Goal: Task Accomplishment & Management: Complete application form

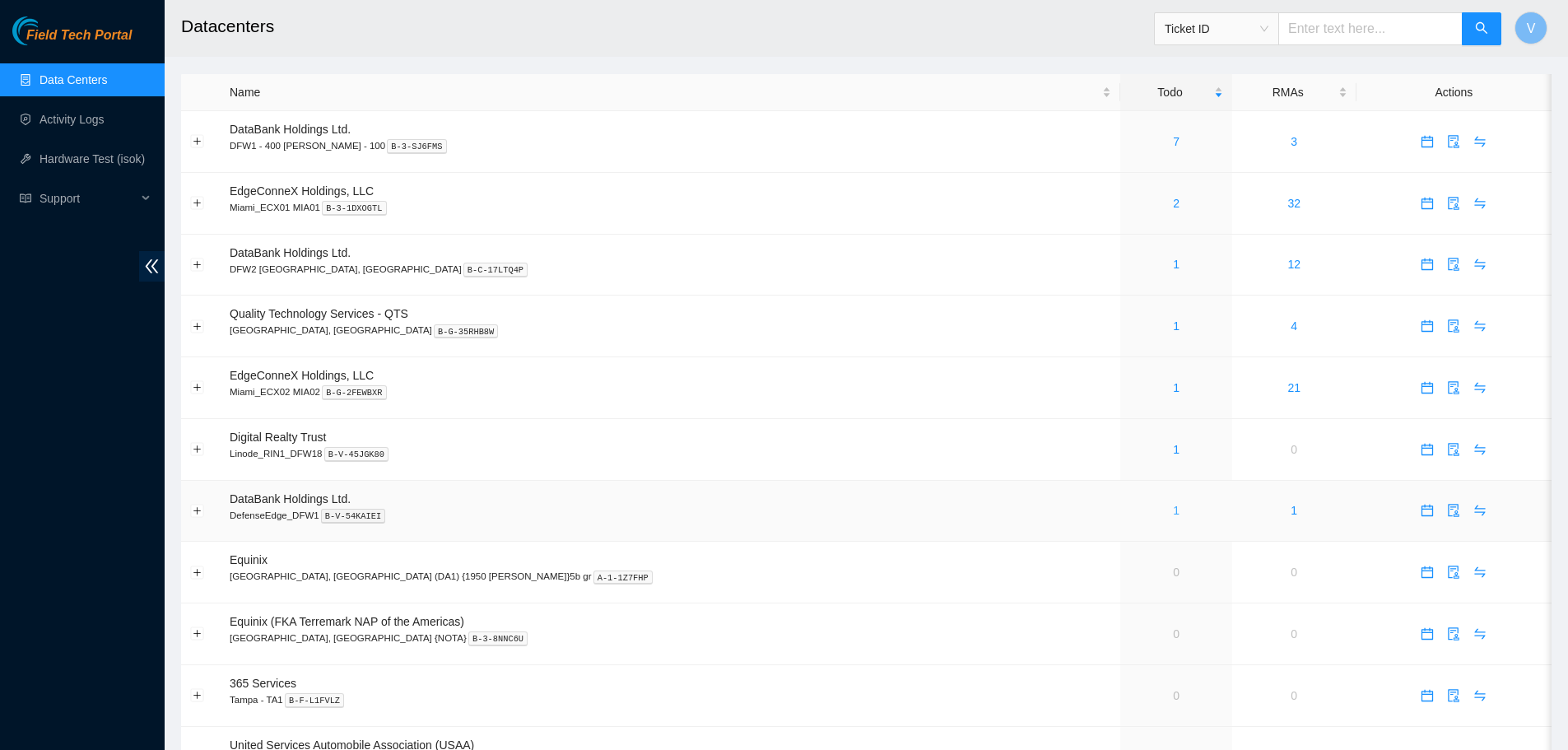
click at [1173, 510] on link "1" at bounding box center [1176, 510] width 7 height 13
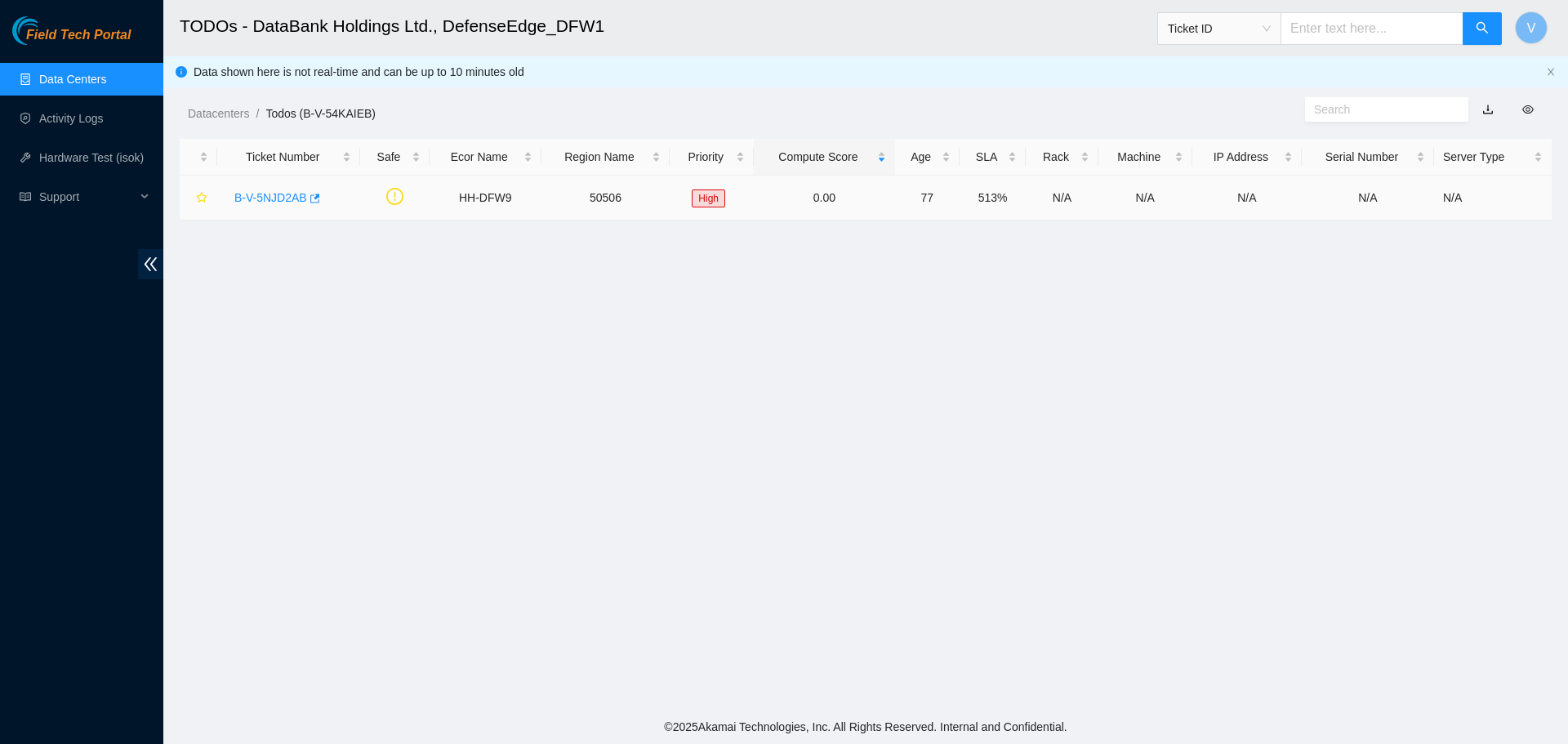
click at [280, 200] on link "B-V-5NJD2AB" at bounding box center [270, 197] width 72 height 13
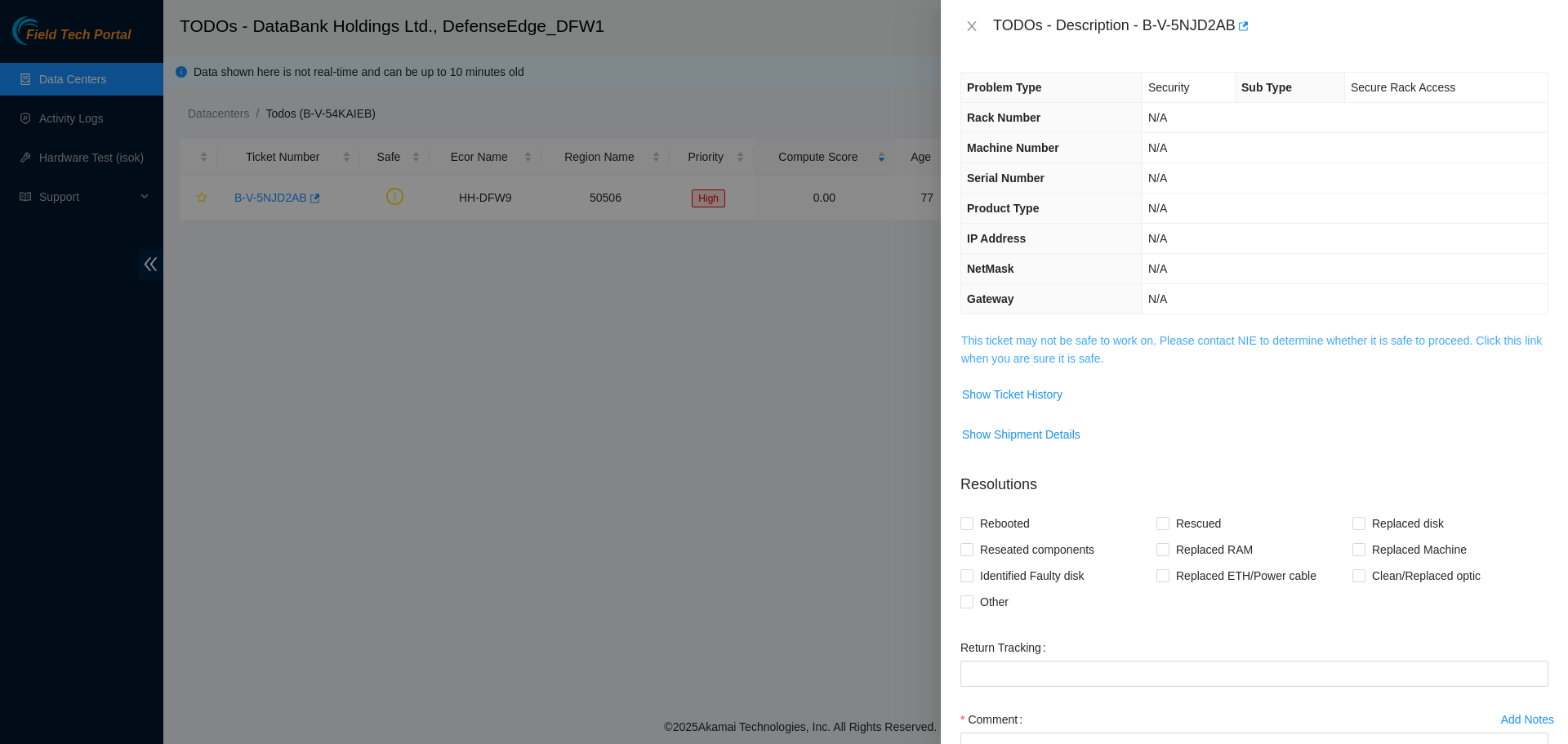
click at [1035, 350] on link "This ticket may not be safe to work on. Please contact NIE to determine whether…" at bounding box center [1251, 349] width 581 height 31
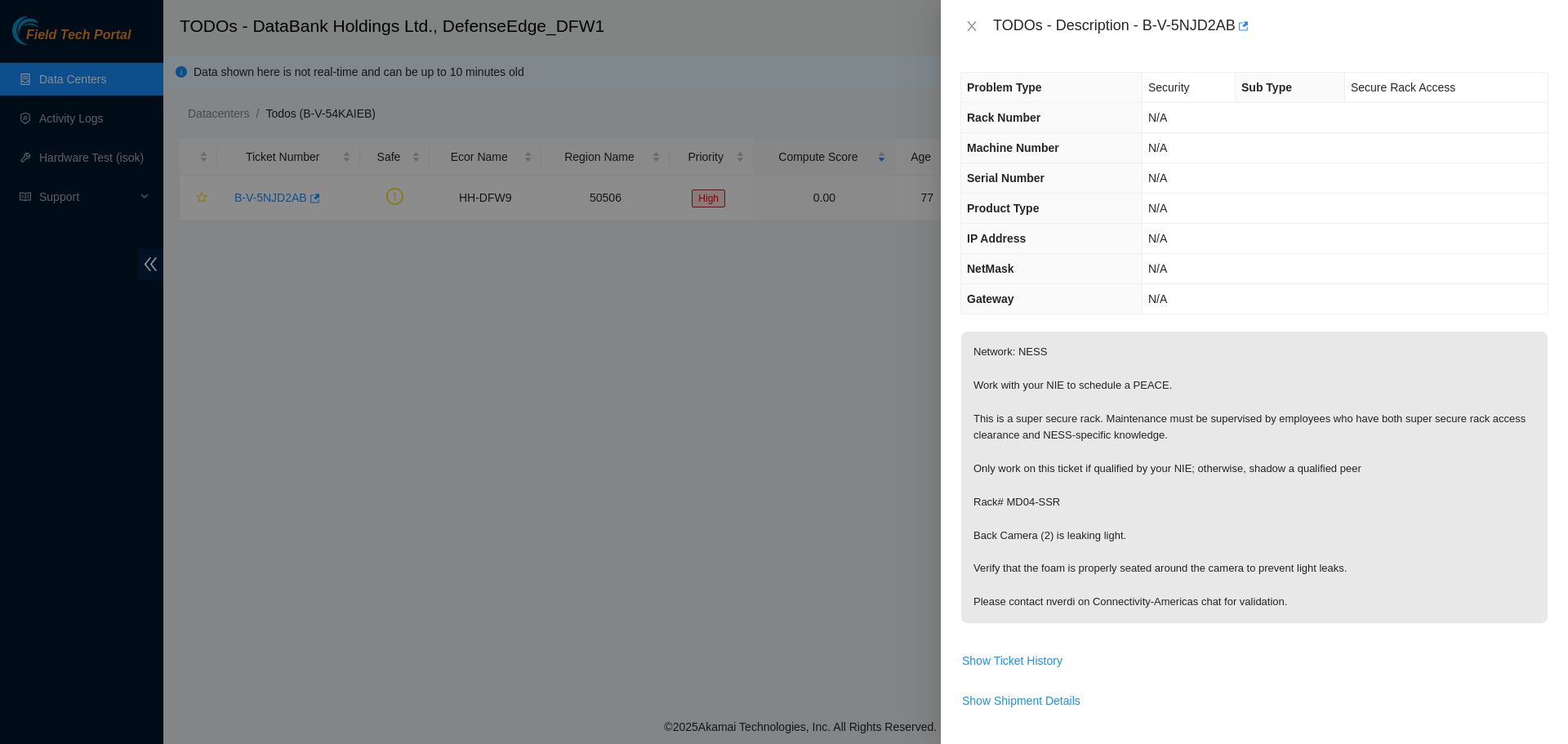
click at [729, 420] on div at bounding box center [784, 372] width 1568 height 744
click at [970, 27] on icon "close" at bounding box center [972, 26] width 13 height 13
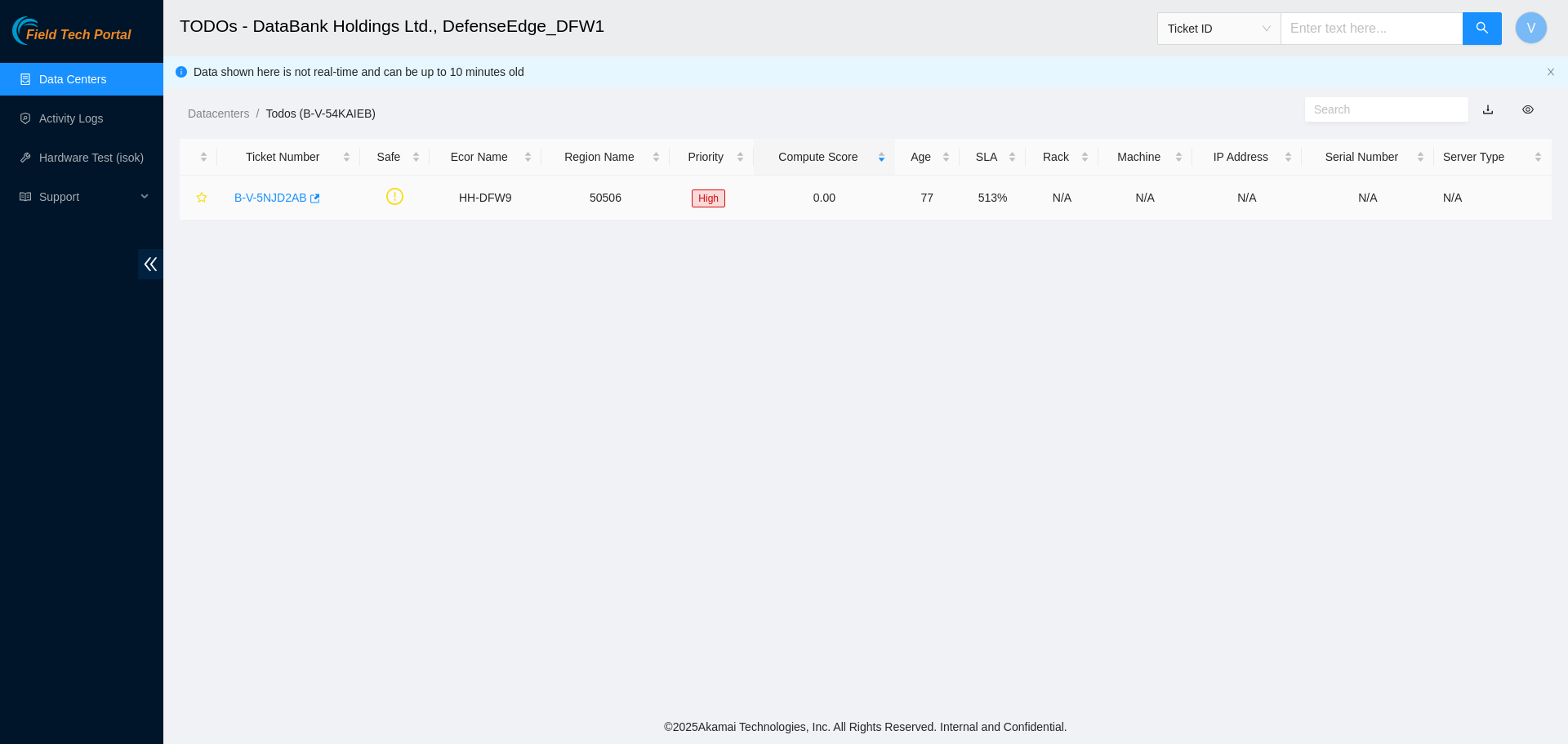
click at [275, 201] on link "B-V-5NJD2AB" at bounding box center [270, 197] width 72 height 13
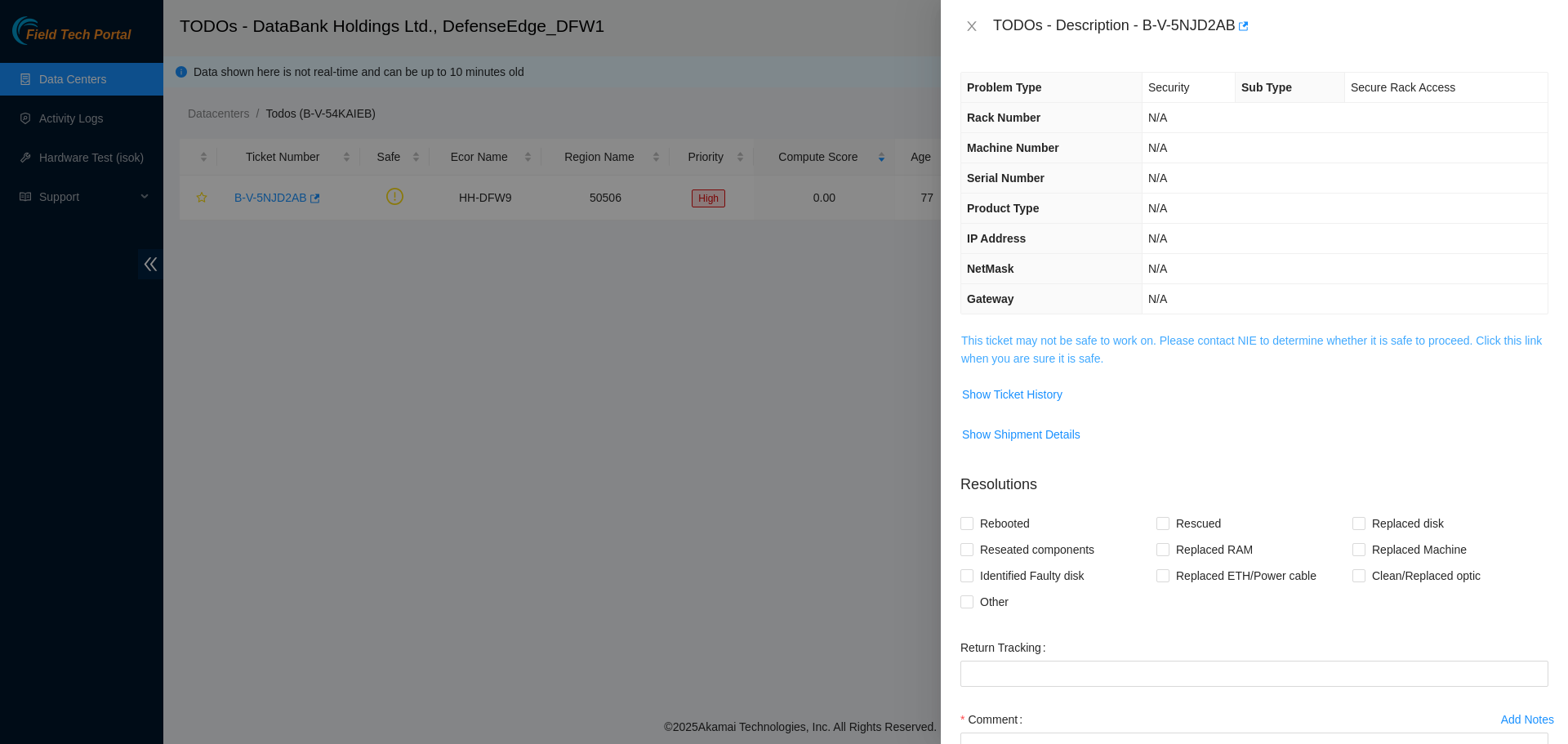
click at [1090, 341] on link "This ticket may not be safe to work on. Please contact NIE to determine whether…" at bounding box center [1251, 349] width 581 height 31
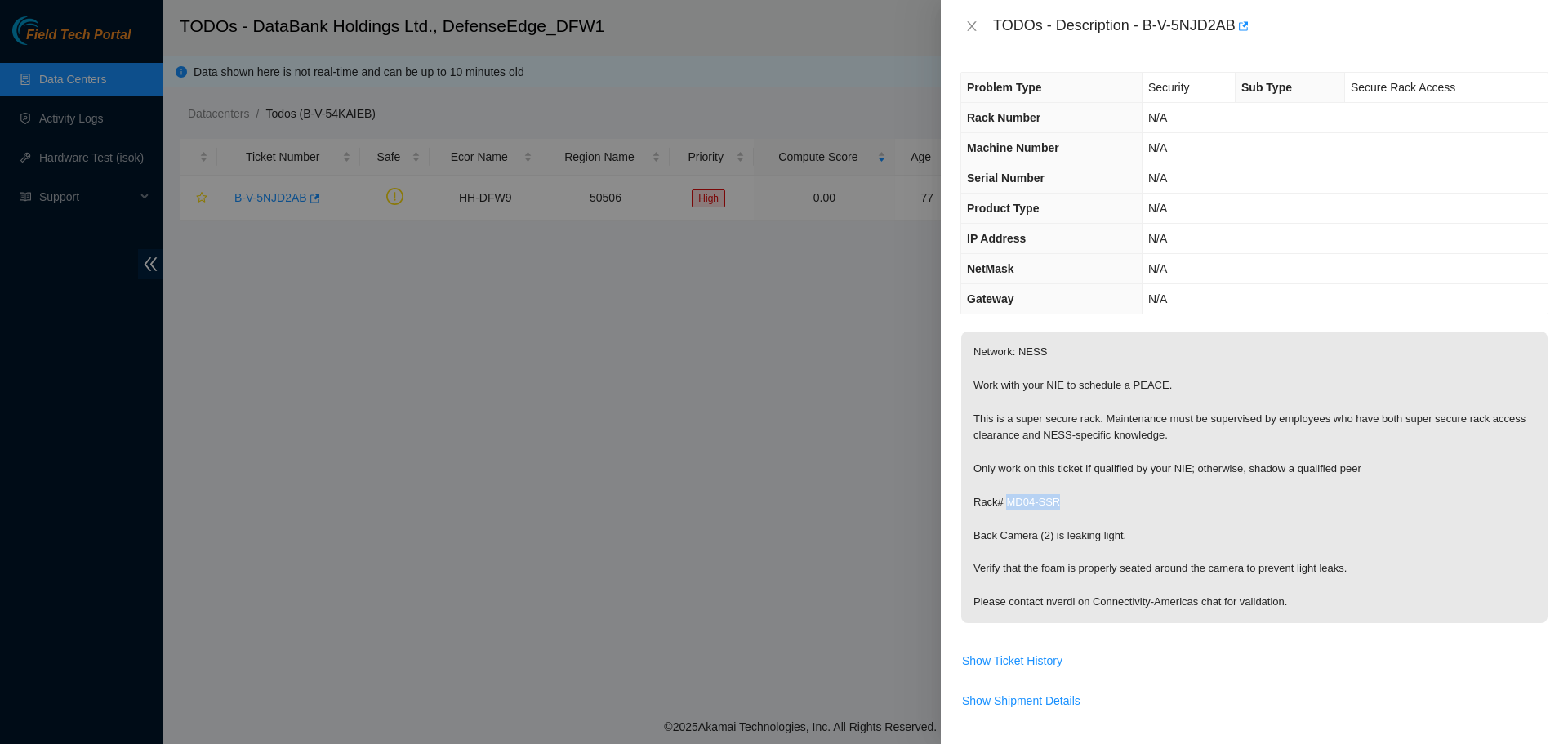
drag, startPoint x: 1057, startPoint y: 500, endPoint x: 1009, endPoint y: 505, distance: 48.3
click at [1009, 505] on p "Network: NESS Work with your NIE to schedule a PEACE. This is a super secure ra…" at bounding box center [1254, 477] width 586 height 292
copy p "MD04-SSR"
click at [972, 26] on icon "close" at bounding box center [972, 26] width 9 height 9
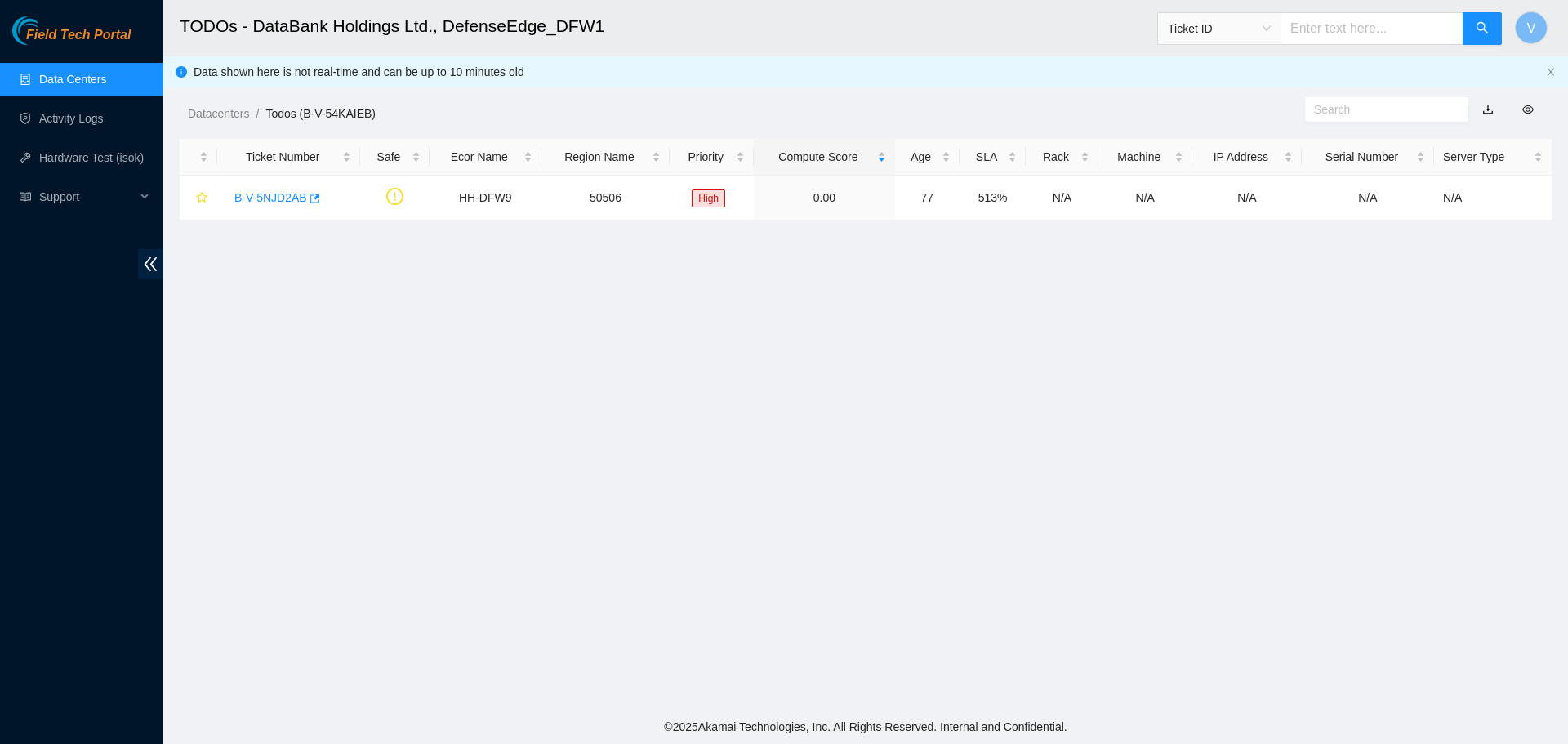
click at [69, 79] on link "Data Centers" at bounding box center [73, 78] width 67 height 13
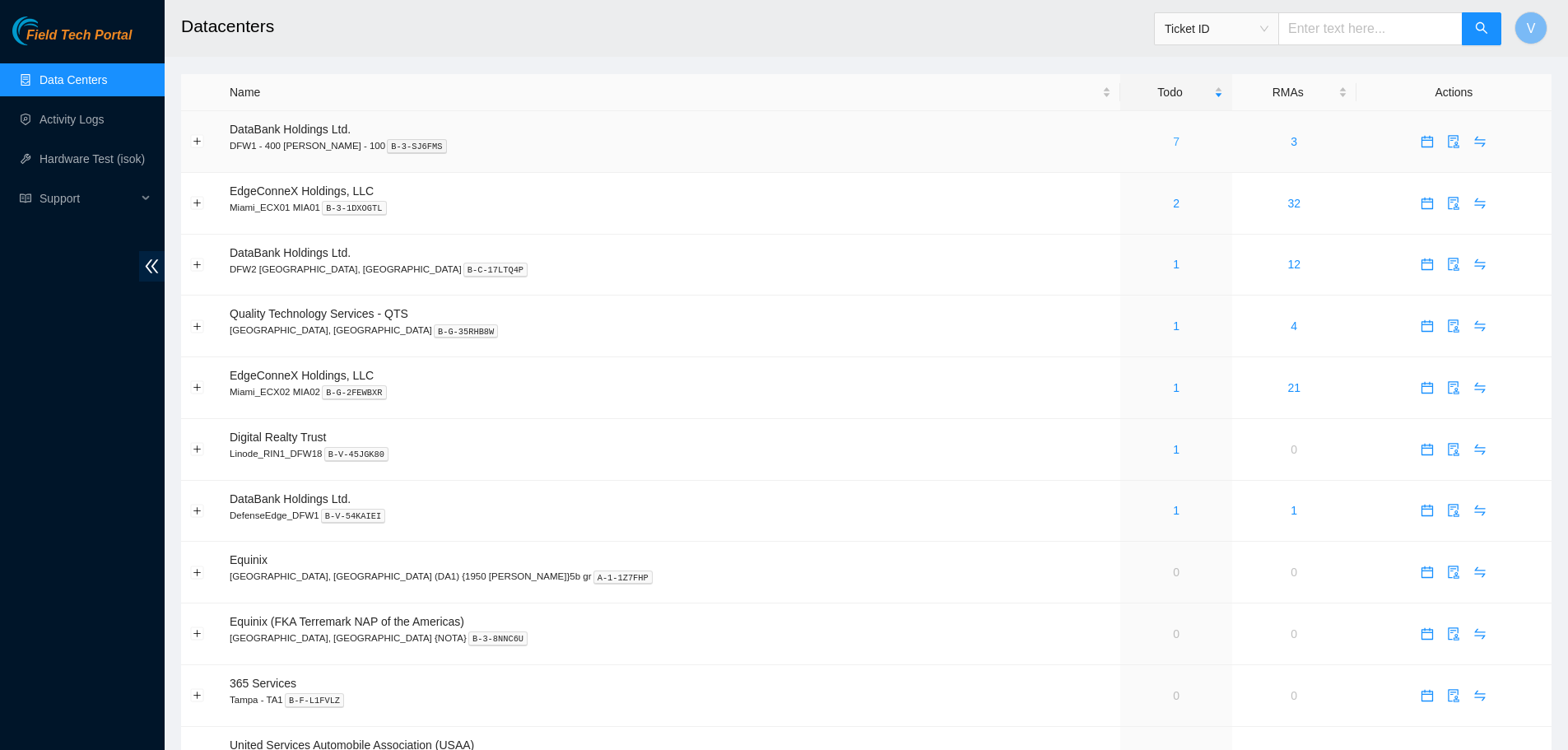
click at [1173, 136] on link "7" at bounding box center [1176, 141] width 7 height 13
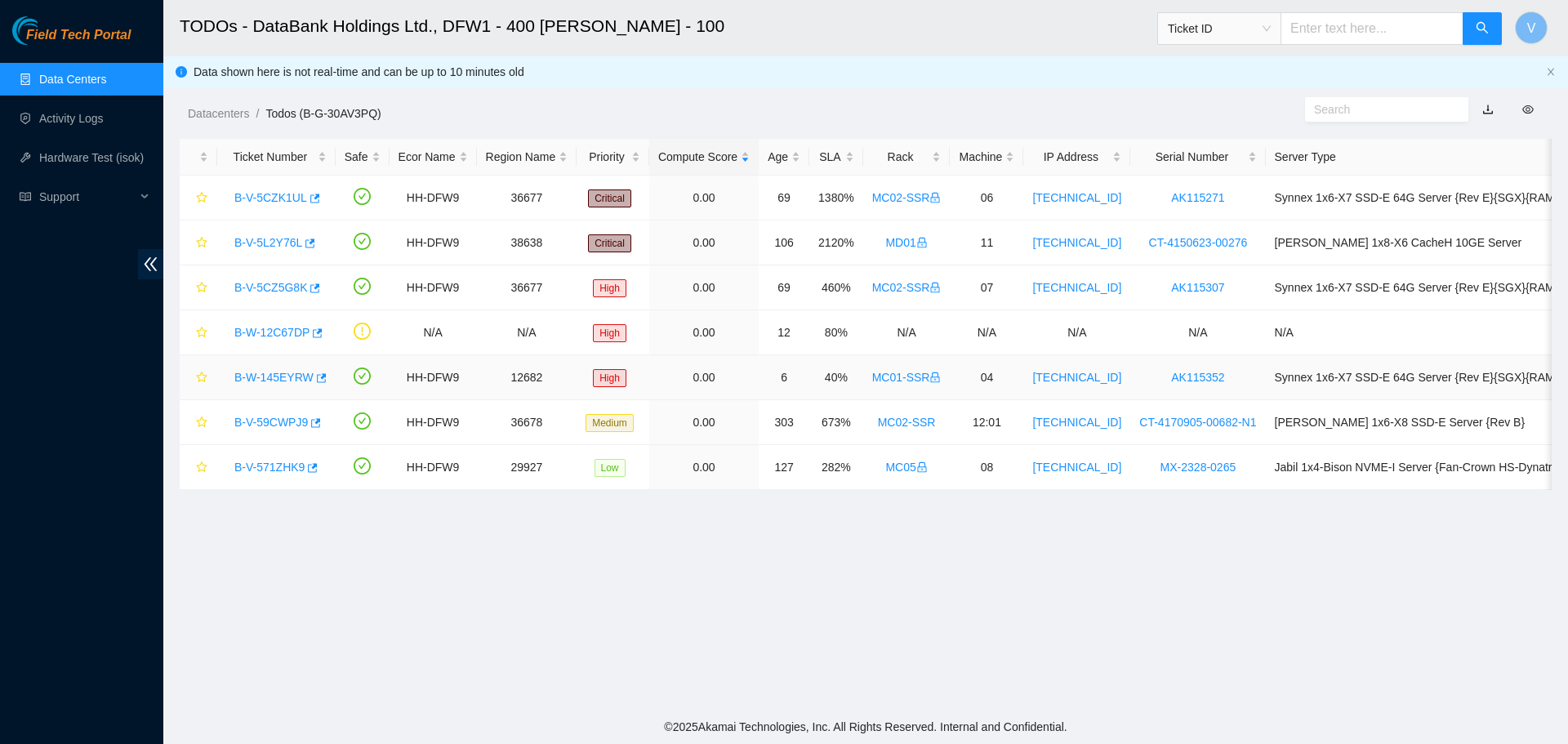
click at [286, 377] on link "B-W-145EYRW" at bounding box center [274, 377] width 79 height 13
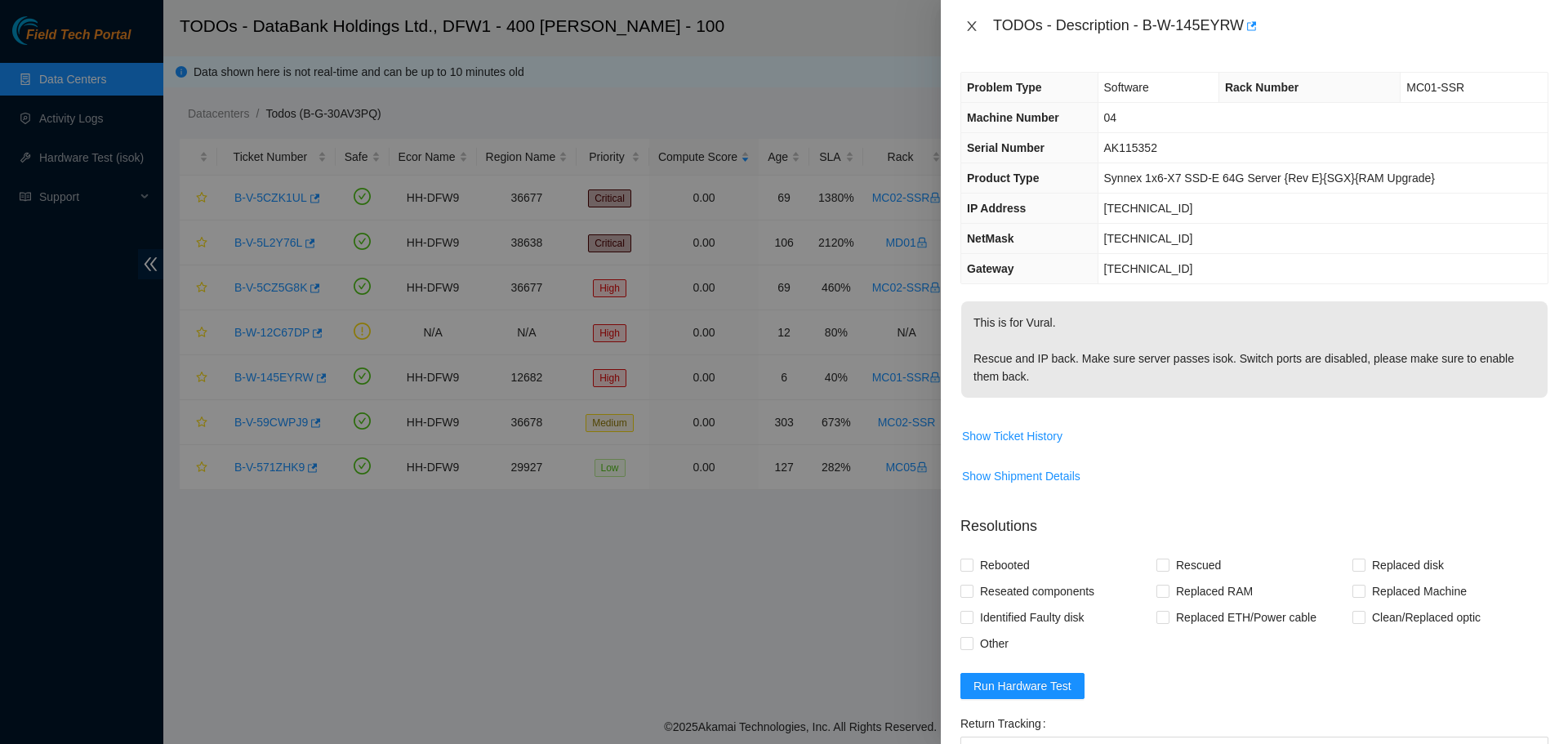
click at [975, 23] on icon "close" at bounding box center [972, 26] width 9 height 9
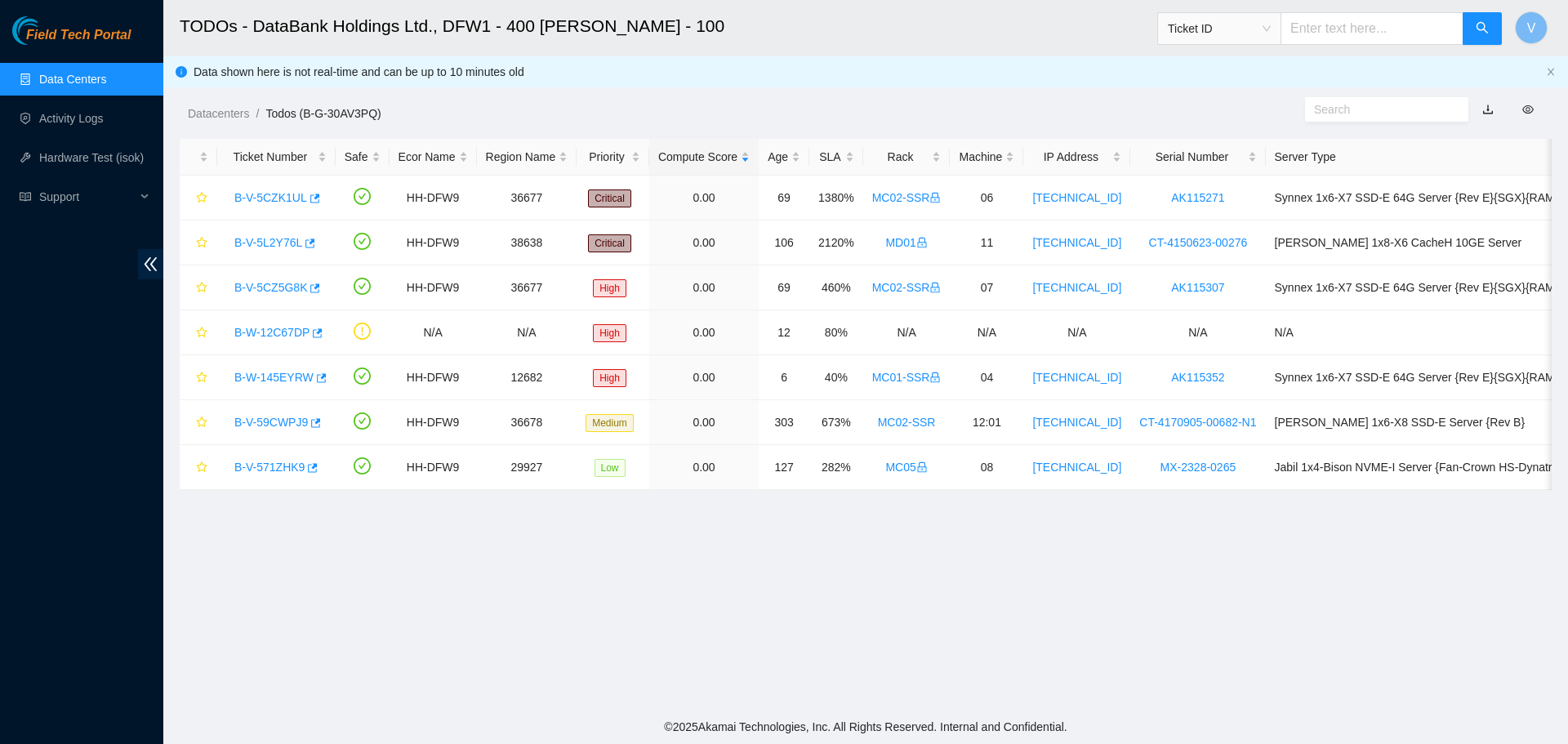
click at [86, 82] on link "Data Centers" at bounding box center [73, 78] width 67 height 13
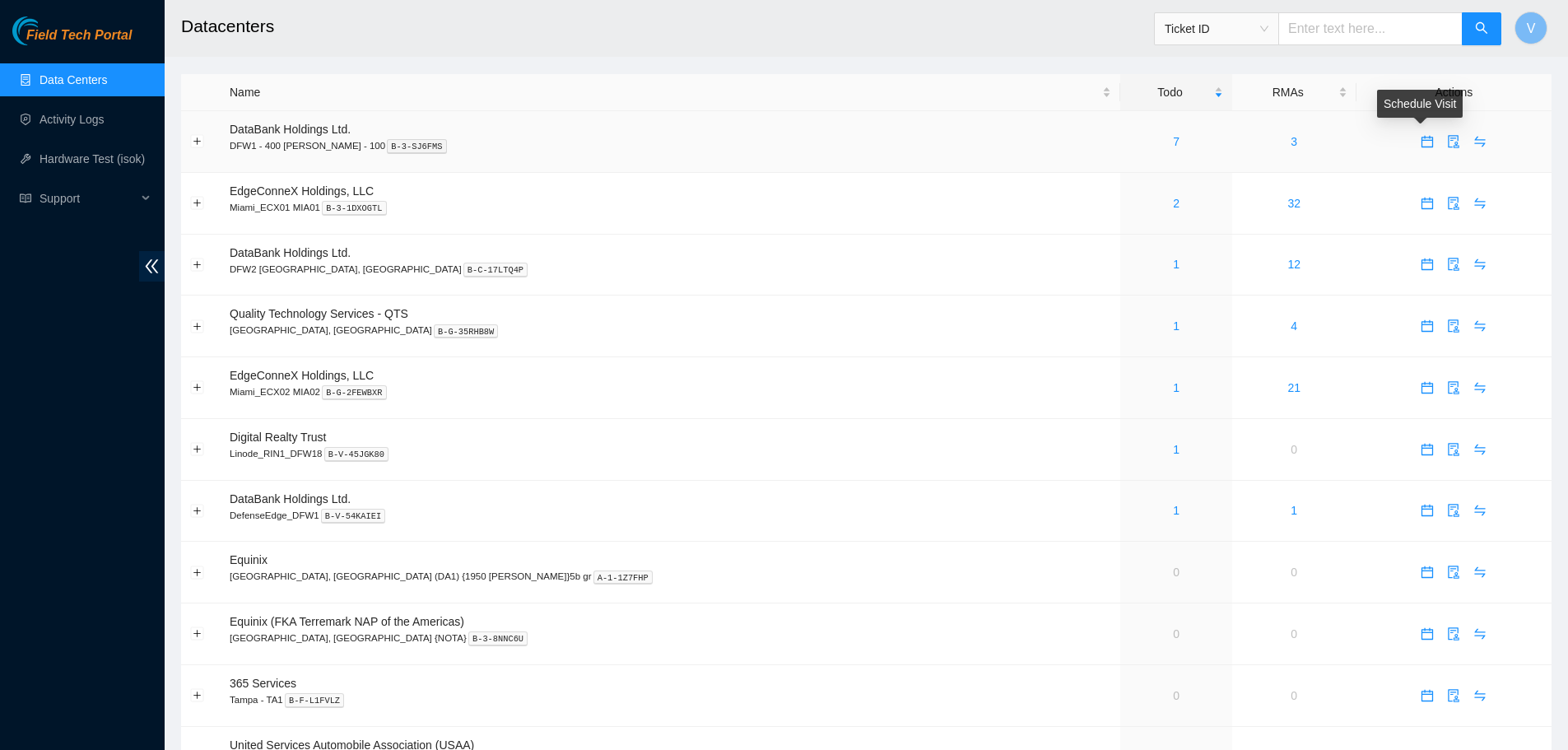
click at [1421, 143] on icon "calendar" at bounding box center [1427, 141] width 13 height 13
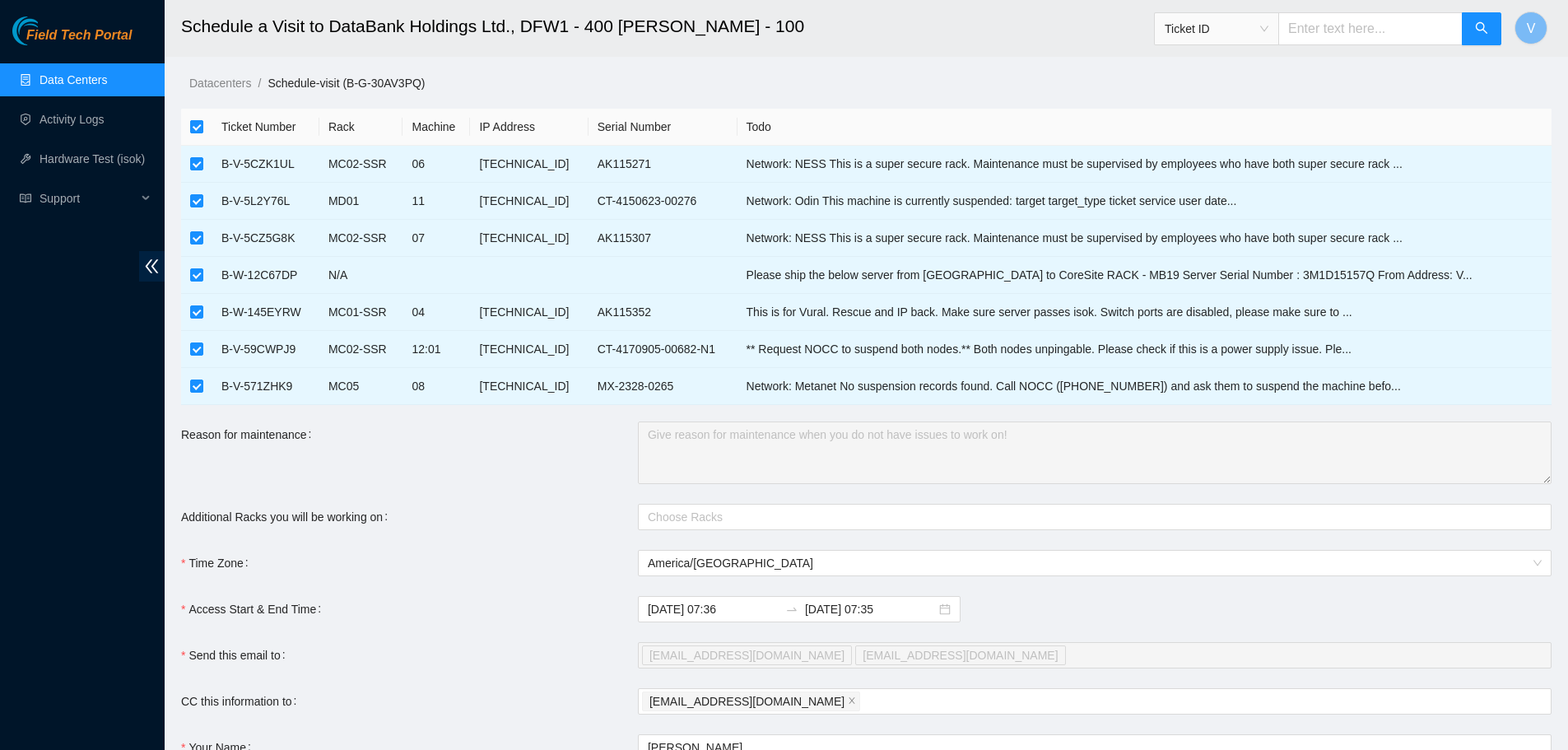
click at [201, 127] on input "checkbox" at bounding box center [196, 127] width 13 height 13
checkbox input "false"
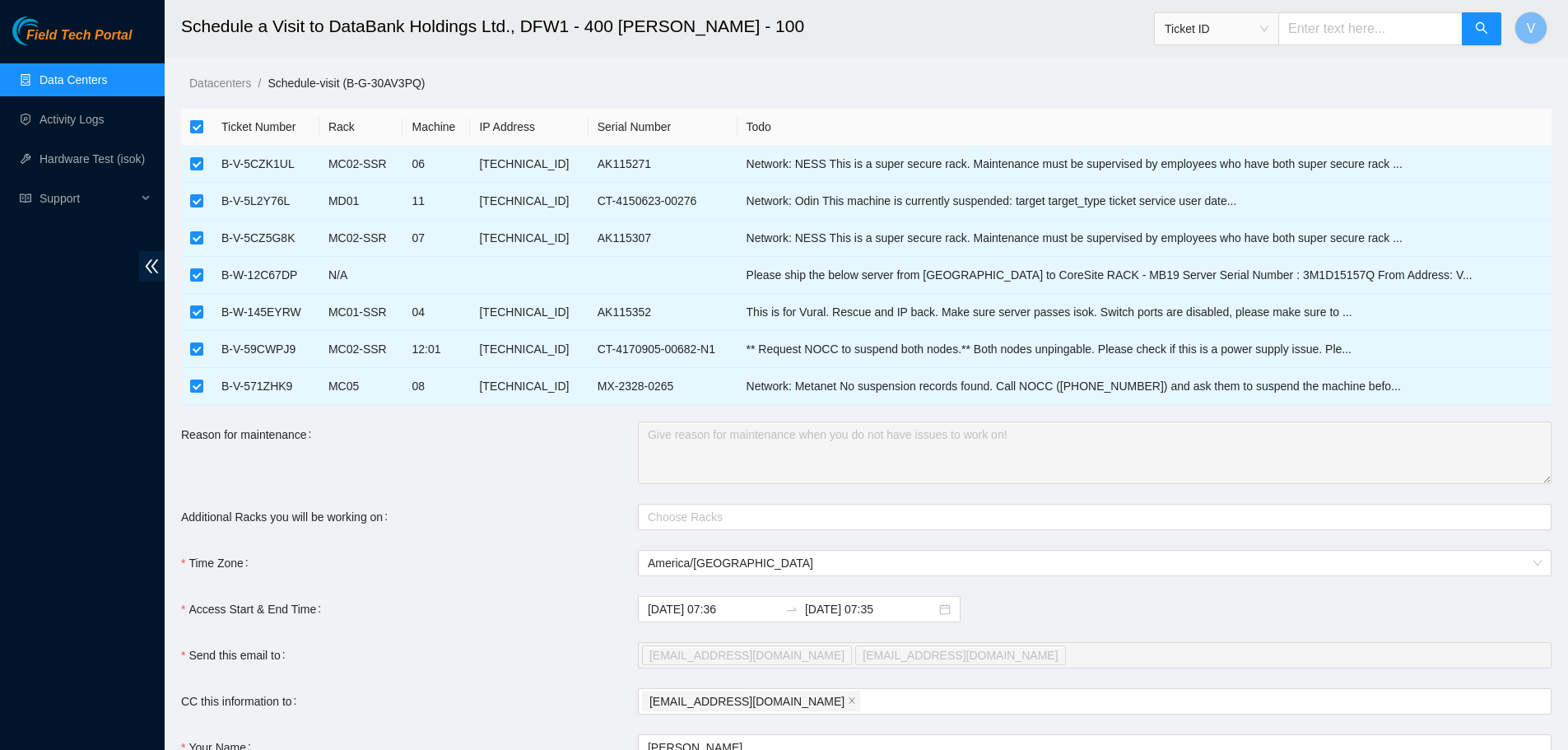
checkbox input "false"
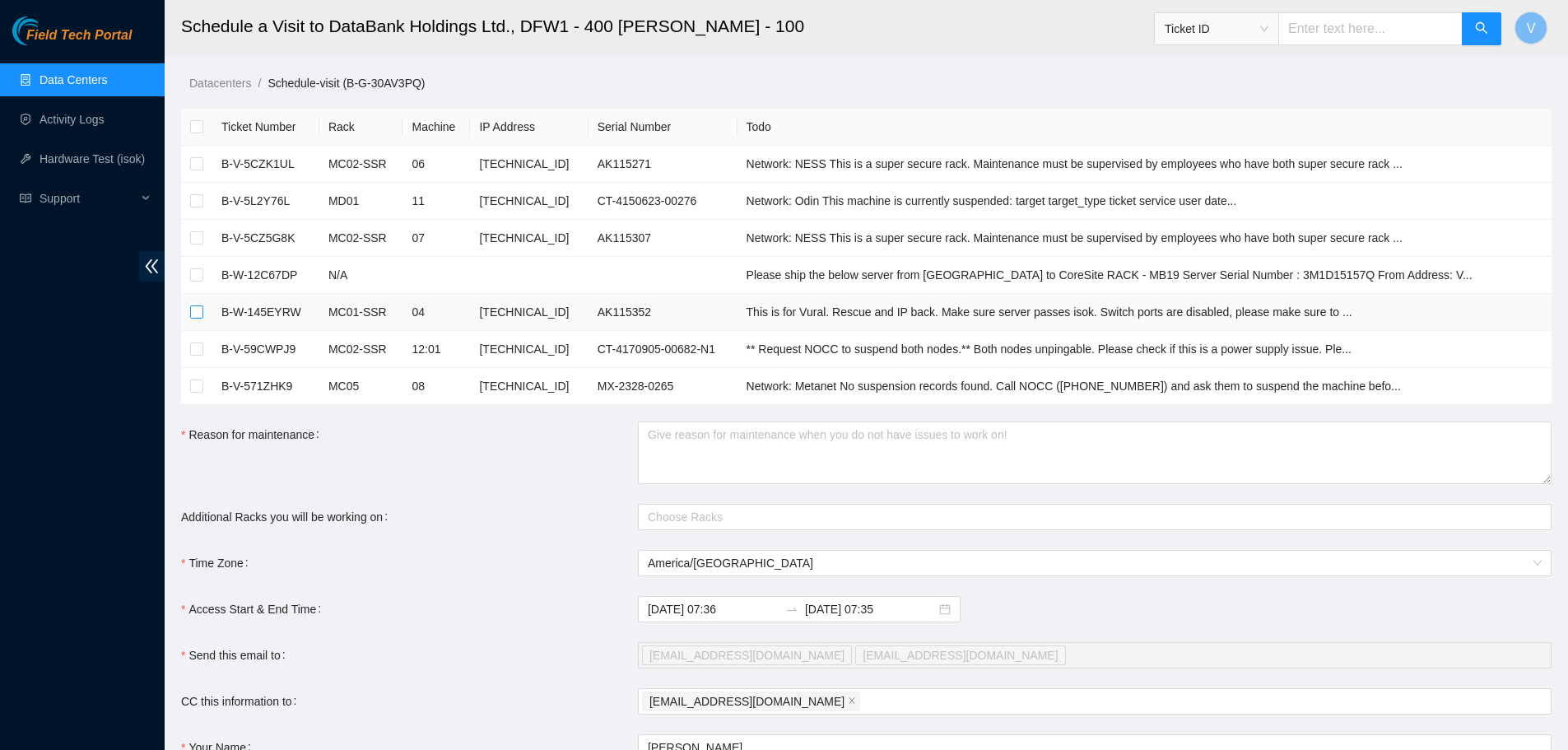
click at [198, 314] on input "checkbox" at bounding box center [196, 311] width 13 height 13
checkbox input "true"
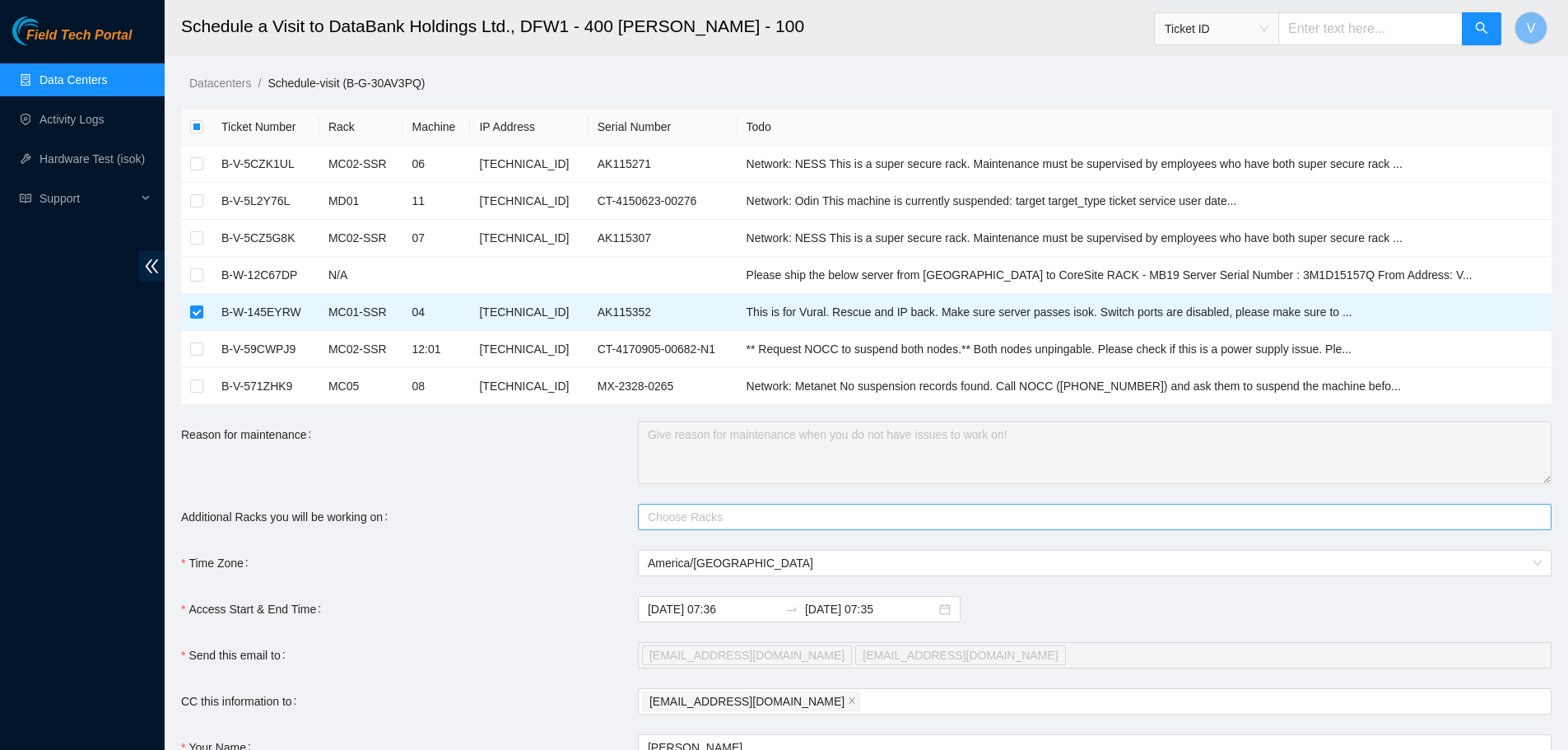
click at [715, 518] on div at bounding box center [1086, 517] width 889 height 20
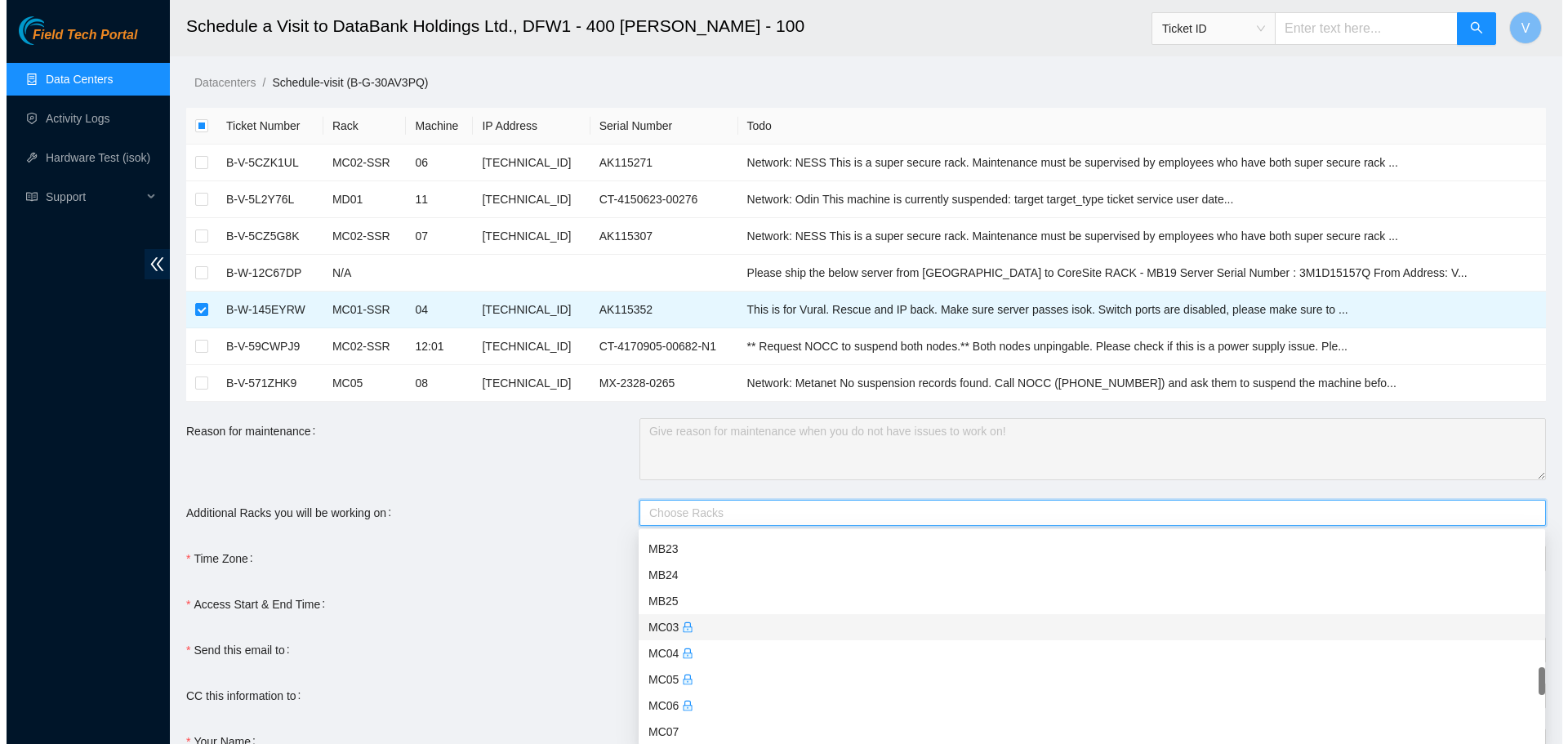
scroll to position [1306, 0]
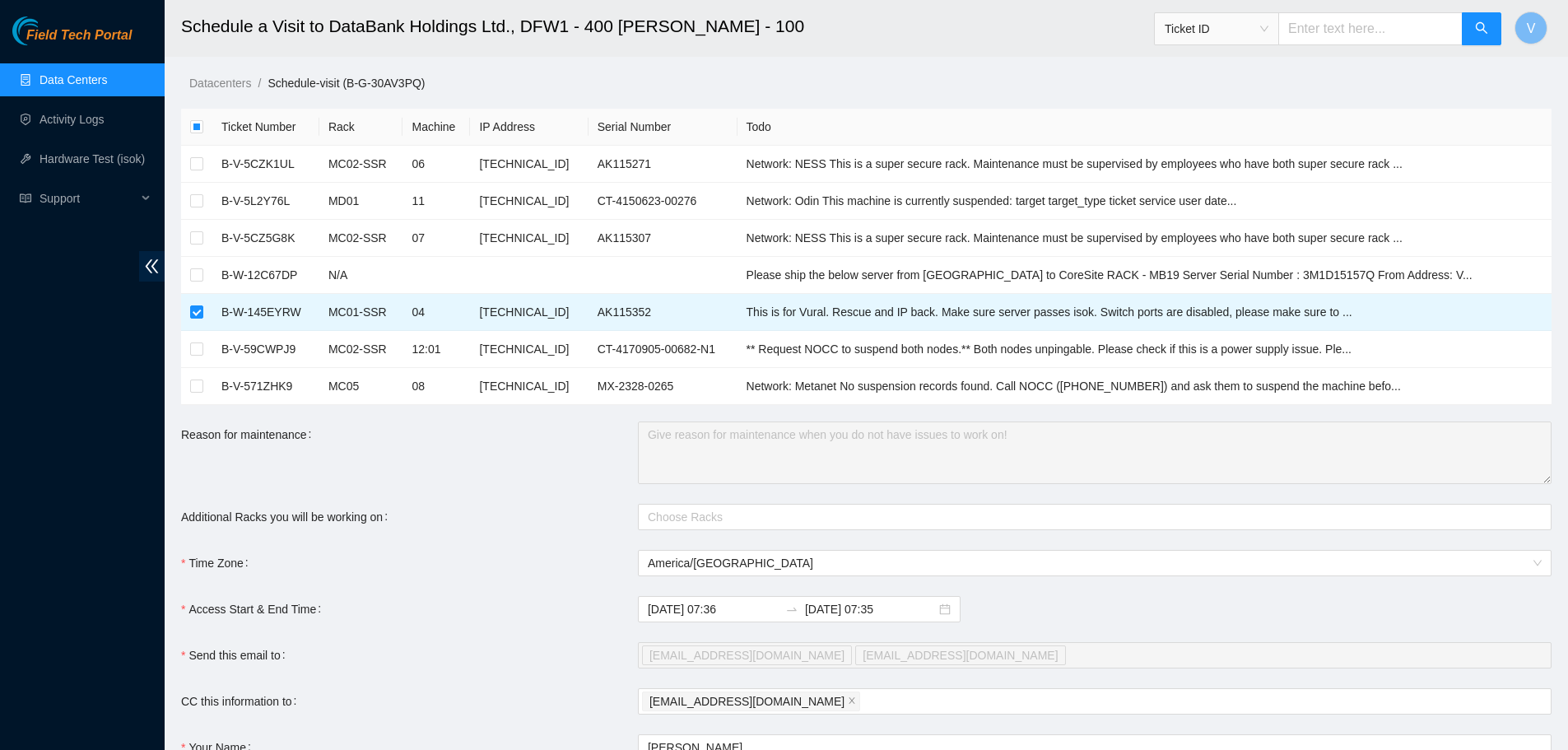
click at [458, 439] on div "Reason for maintenance" at bounding box center [409, 453] width 457 height 62
click at [73, 73] on link "Data Centers" at bounding box center [74, 79] width 68 height 13
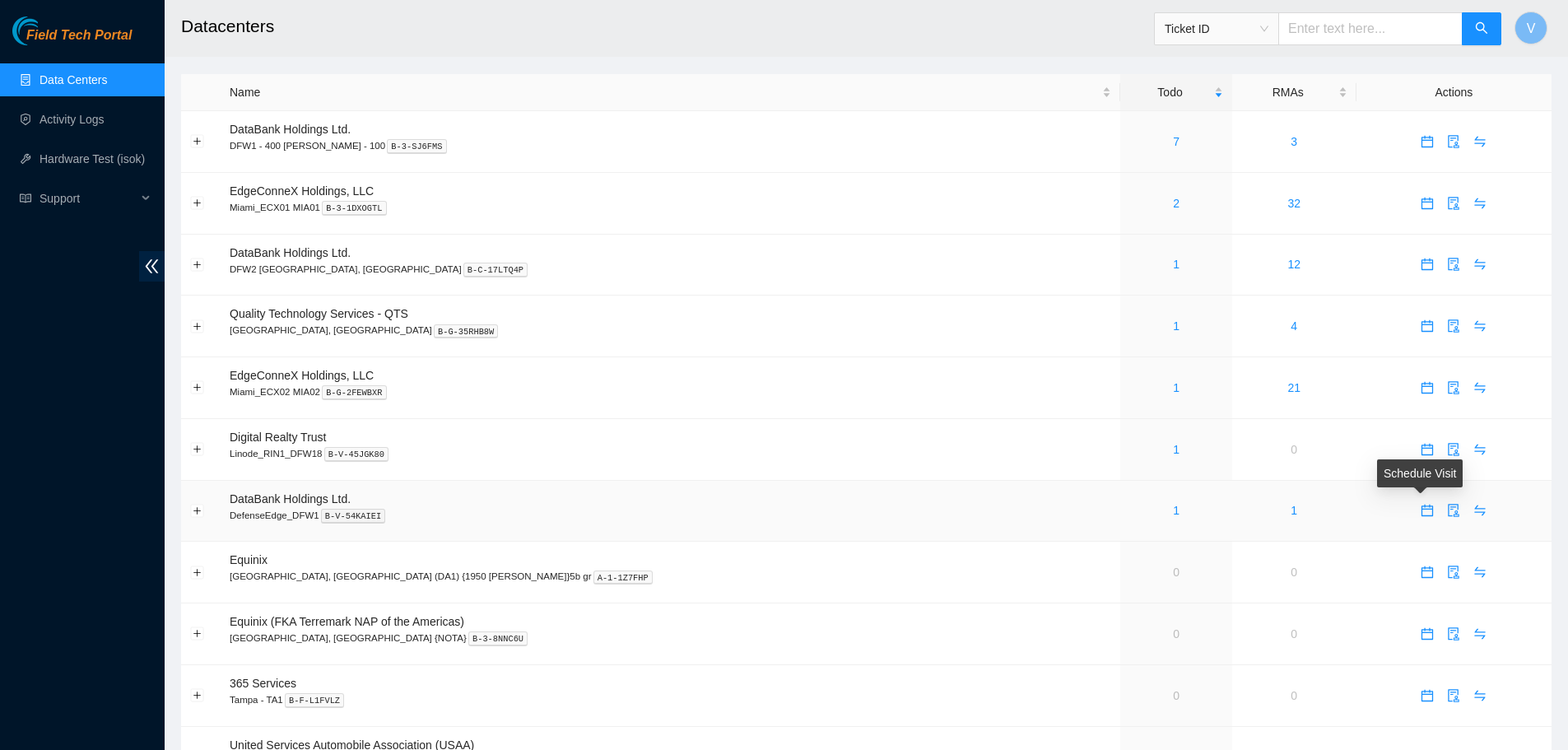
click at [1423, 509] on icon "calendar" at bounding box center [1428, 508] width 10 height 2
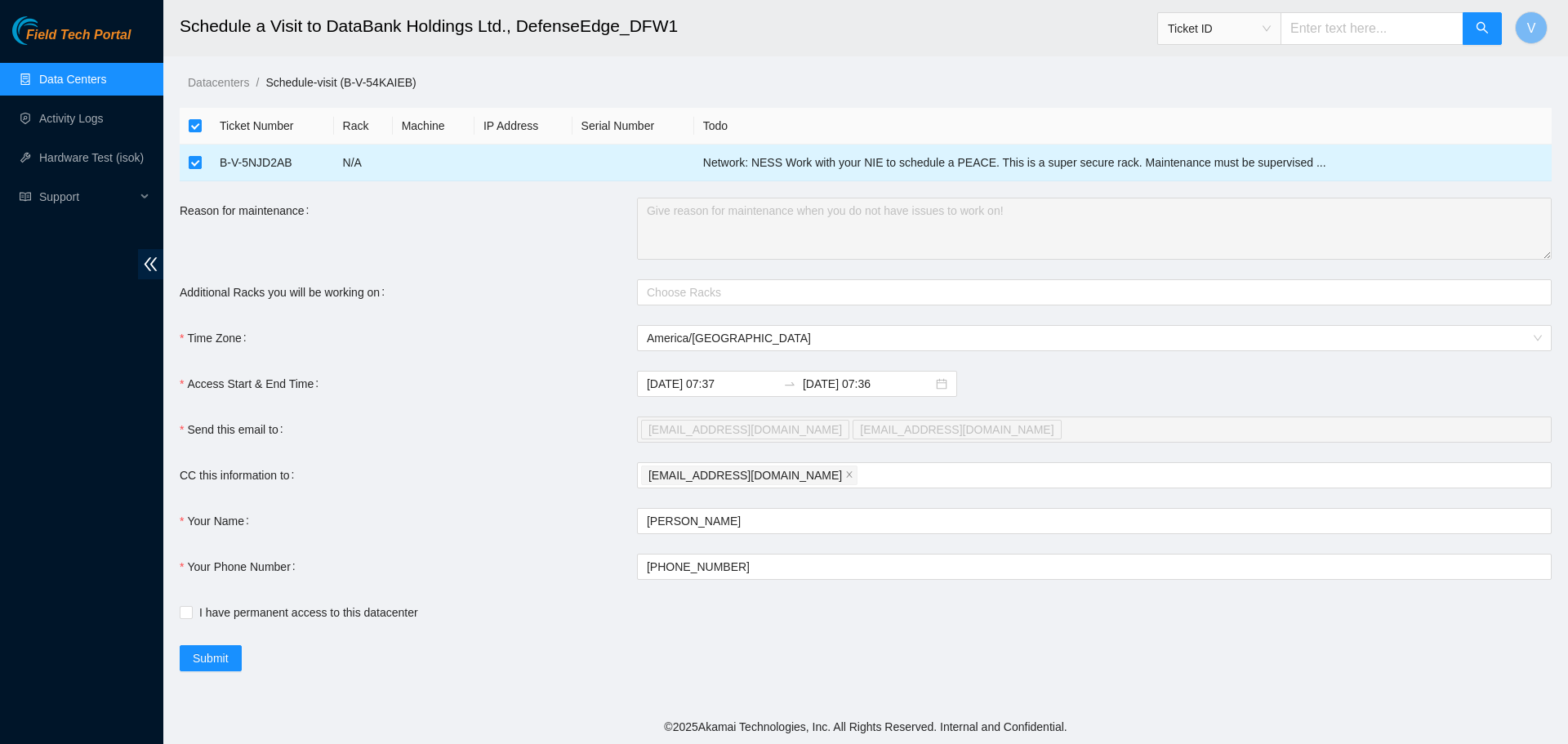
click at [191, 163] on input "checkbox" at bounding box center [194, 162] width 13 height 13
checkbox input "false"
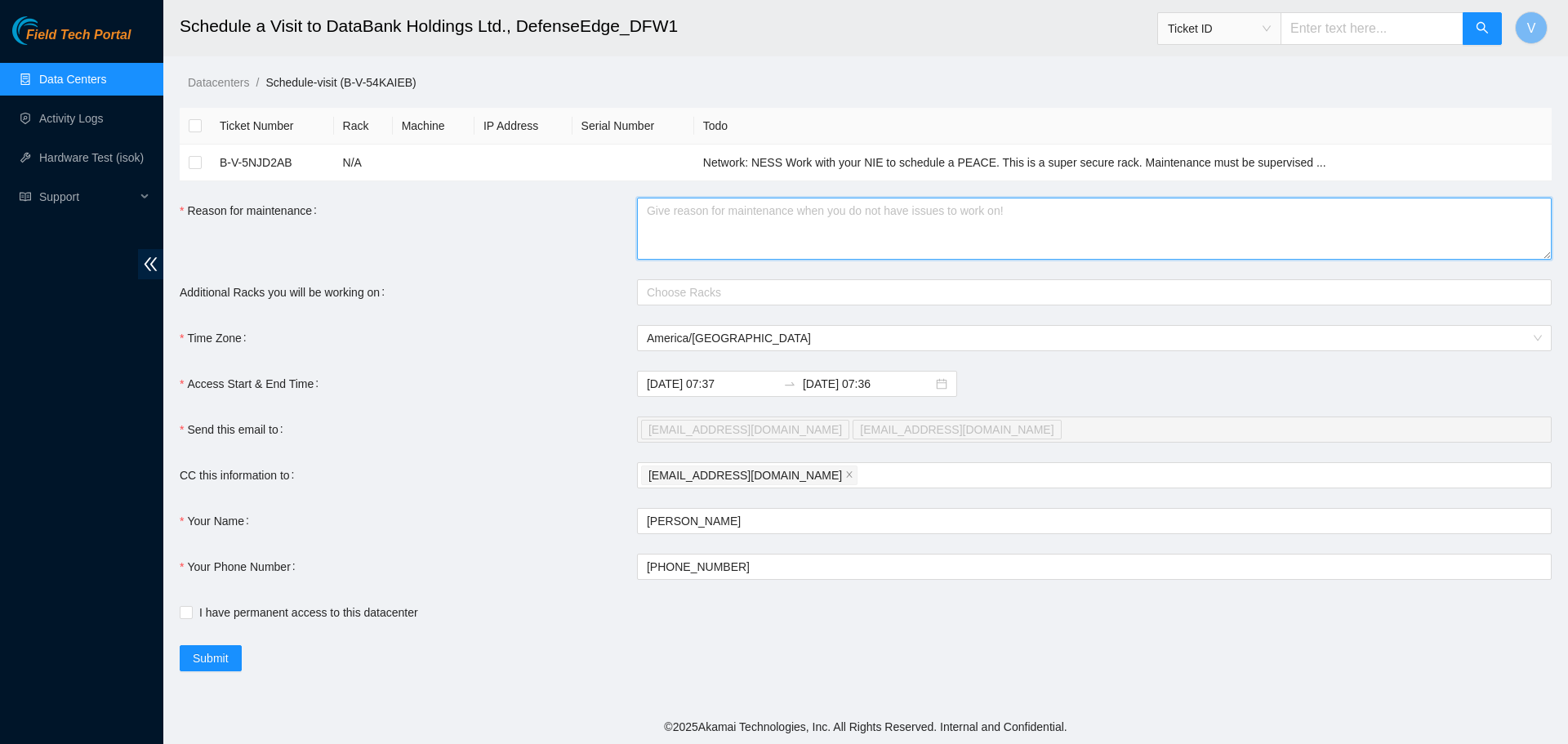
click at [664, 228] on textarea "Reason for maintenance" at bounding box center [1094, 229] width 915 height 62
click at [748, 290] on div at bounding box center [1086, 292] width 890 height 20
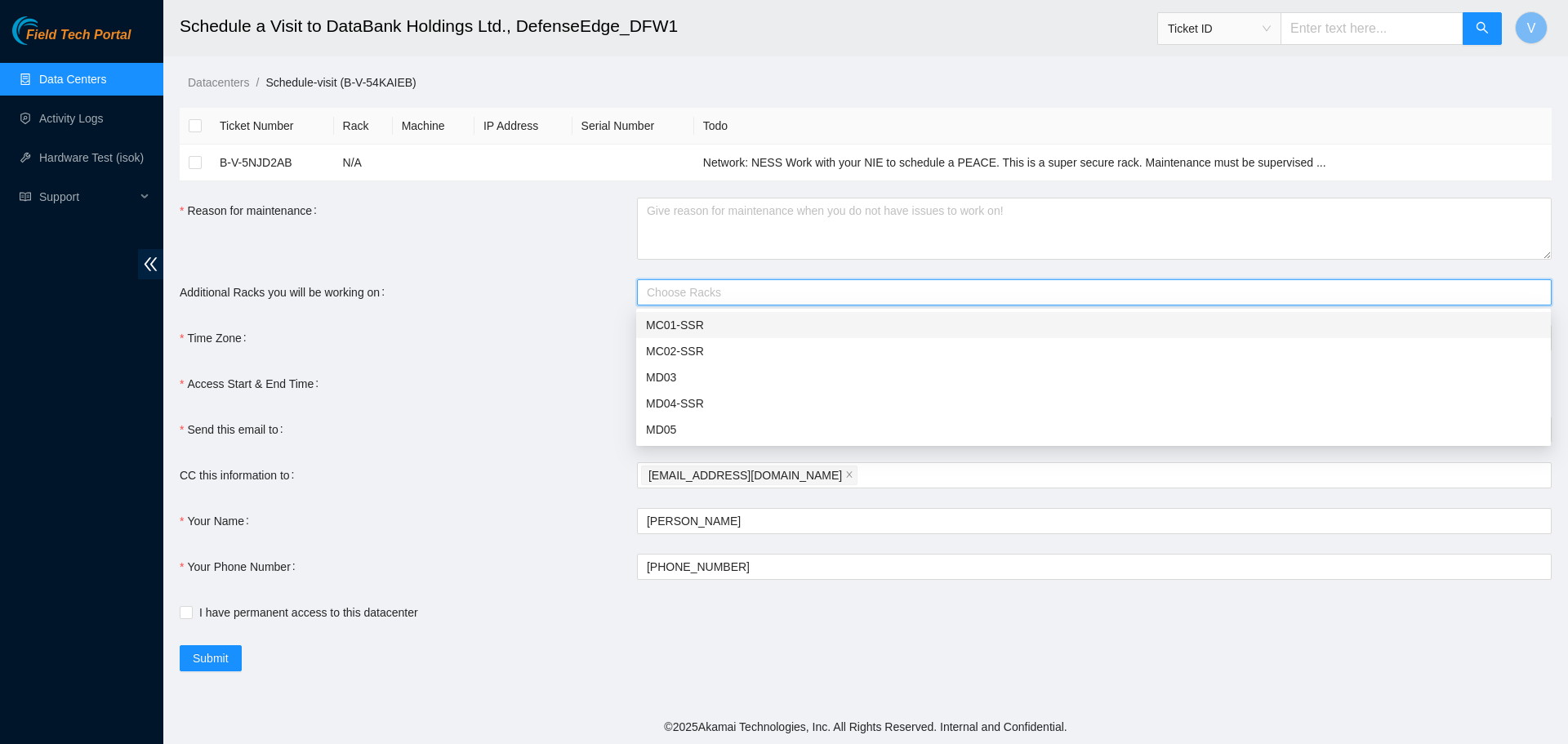
click at [703, 324] on div "MC01-SSR" at bounding box center [1094, 324] width 895 height 18
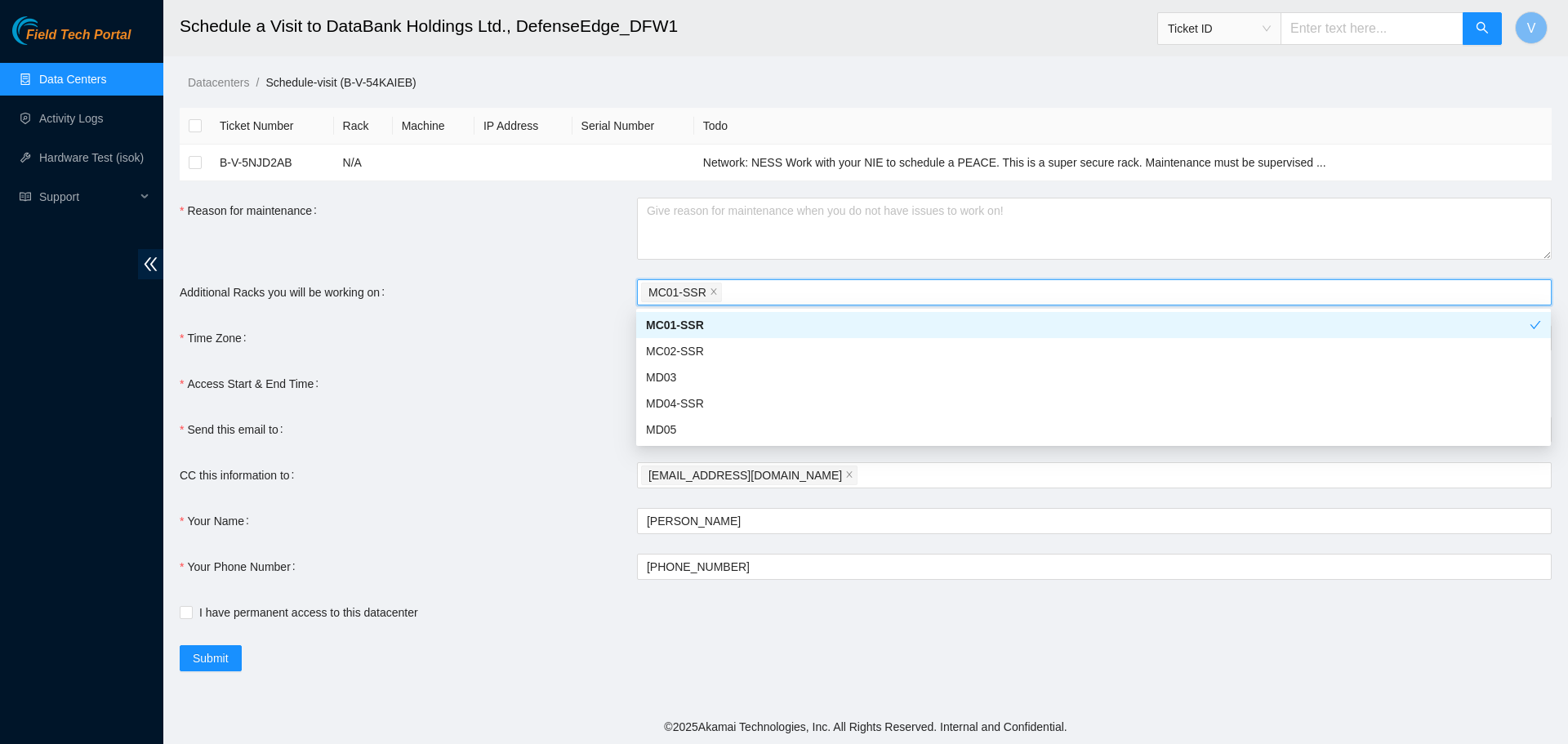
click at [236, 246] on div "Reason for maintenance" at bounding box center [408, 229] width 457 height 62
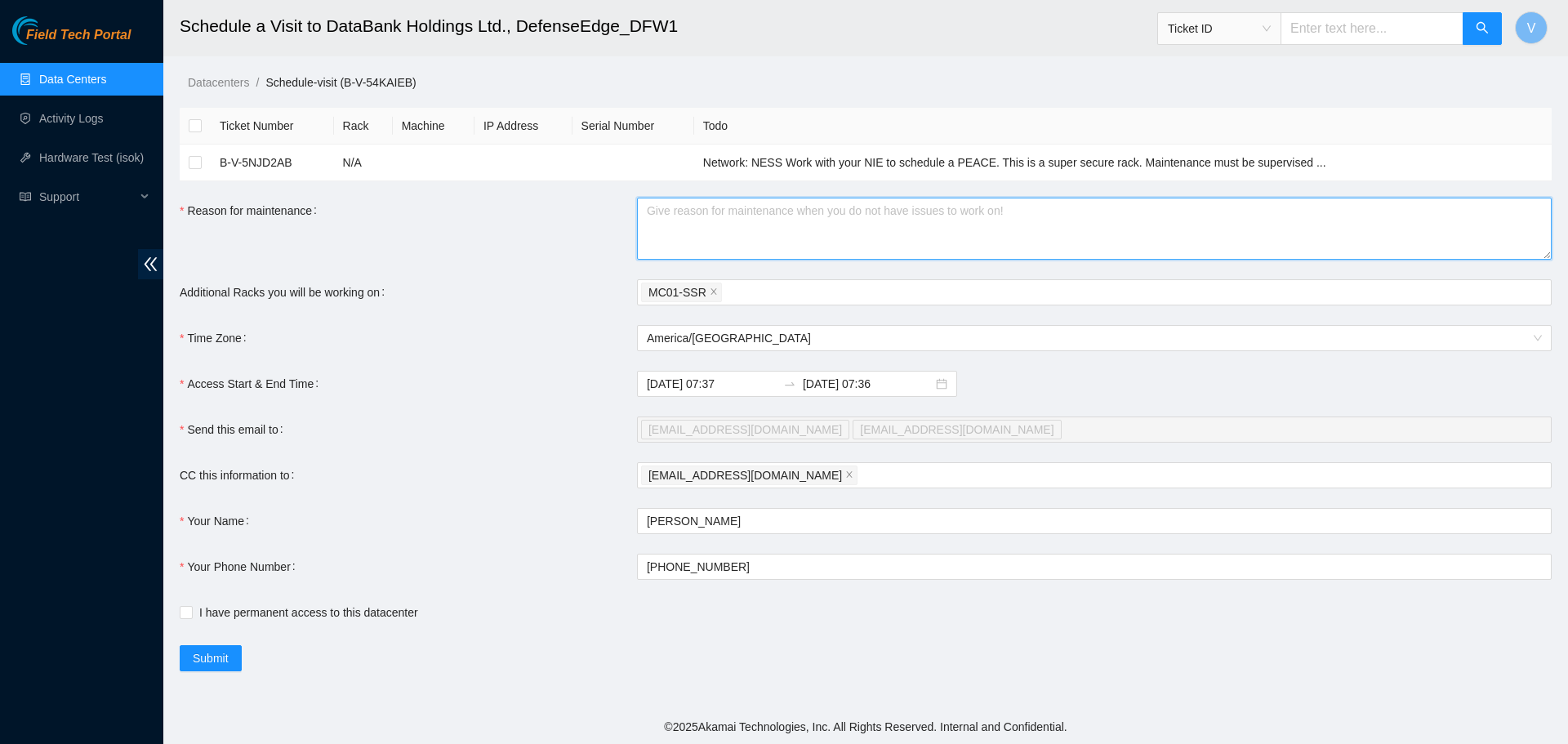
click at [713, 221] on textarea "Reason for maintenance" at bounding box center [1094, 229] width 915 height 62
paste textarea "will wrap up DP78418 as well as work on ticket B-W-145EYRW"
type textarea "I will wrap up DP78418 as well as work on ticket B-W-145EYRW"
click at [670, 384] on input "2025-09-04 07:37" at bounding box center [712, 384] width 130 height 18
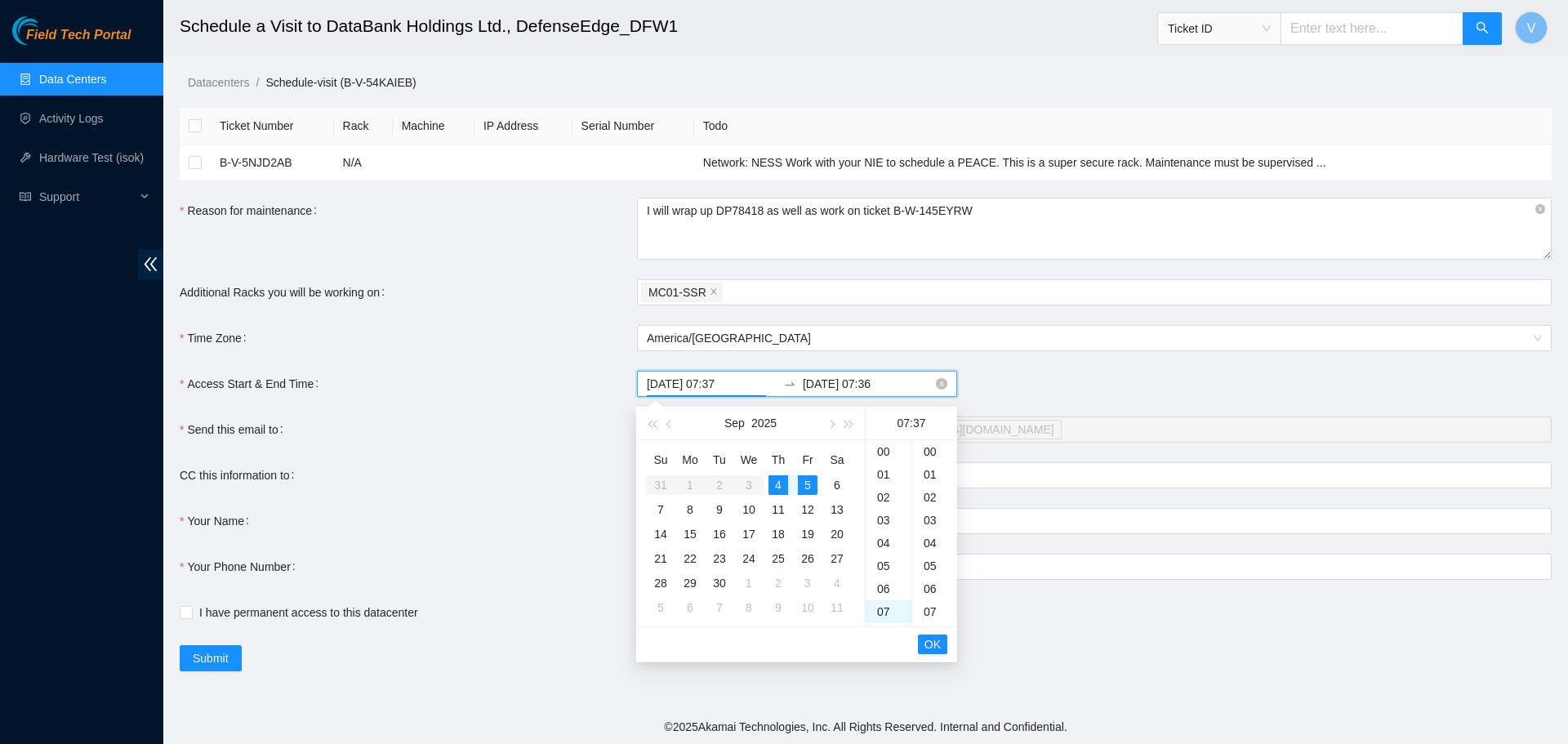
scroll to position [845, 0]
click at [557, 384] on div "Access Start & End Time" at bounding box center [408, 384] width 457 height 26
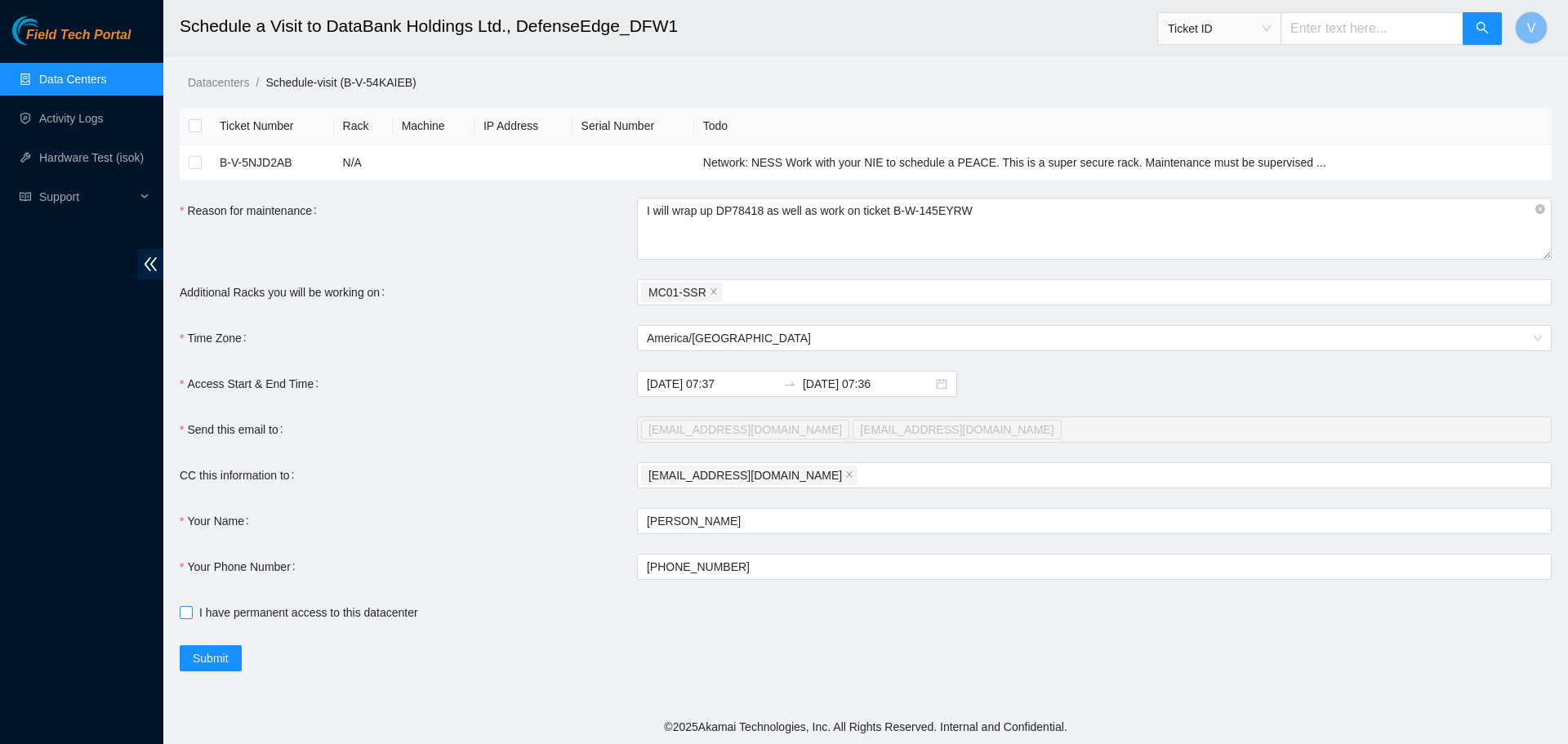
click at [299, 606] on span "I have permanent access to this datacenter" at bounding box center [309, 612] width 232 height 18
click at [191, 606] on input "I have permanent access to this datacenter" at bounding box center [185, 611] width 11 height 11
checkbox input "true"
click at [859, 475] on div "[EMAIL_ADDRESS][DOMAIN_NAME]" at bounding box center [1086, 475] width 890 height 23
click at [806, 480] on div "[EMAIL_ADDRESS][DOMAIN_NAME]" at bounding box center [1086, 475] width 890 height 23
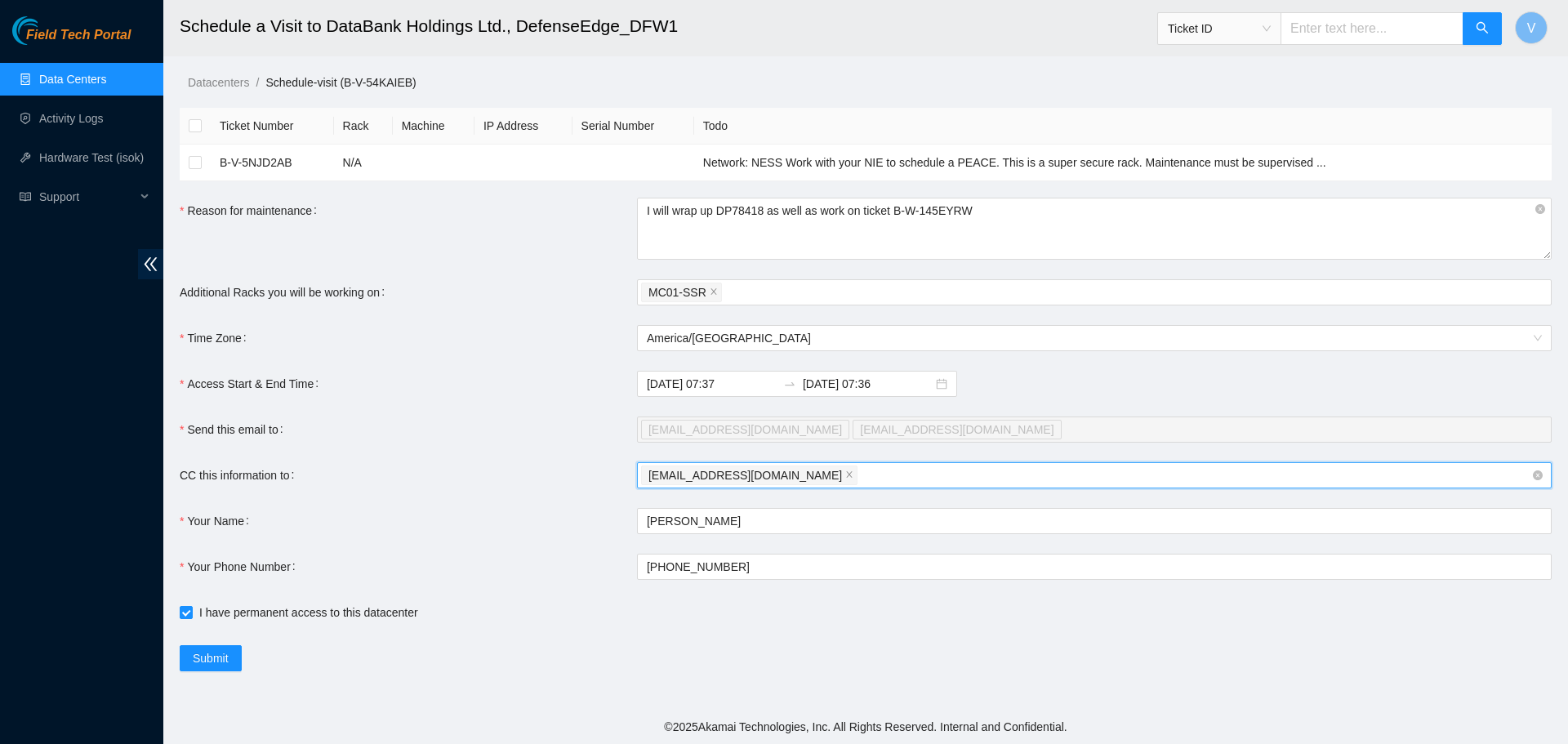
paste input "nie-hivemind@akamai.com"
type input "nie-hivemind@akamai.com"
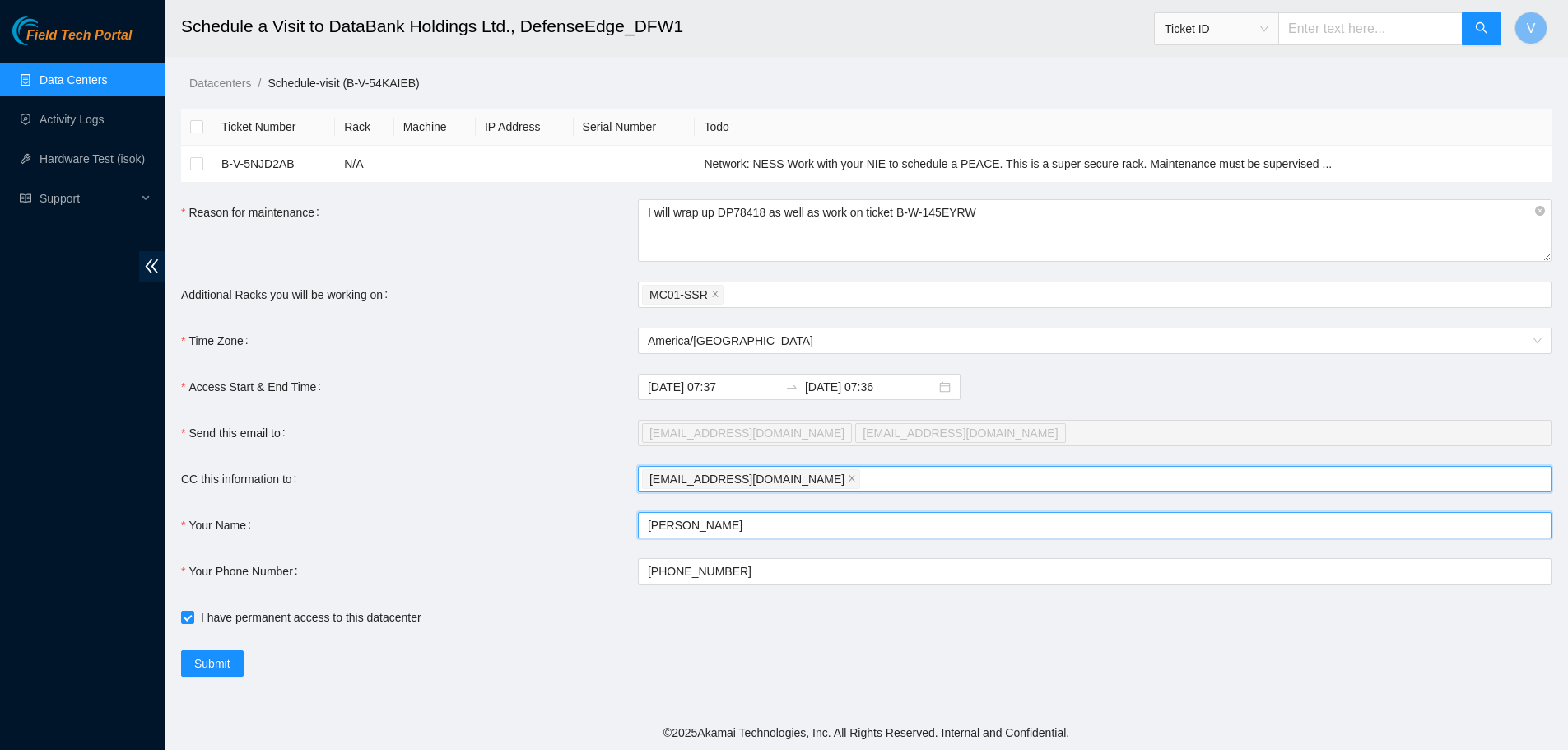
click at [833, 518] on form "Ticket Number Rack Machine IP Address Serial Number Todo B-V-5NJD2AB N/A Networ…" at bounding box center [866, 392] width 1370 height 568
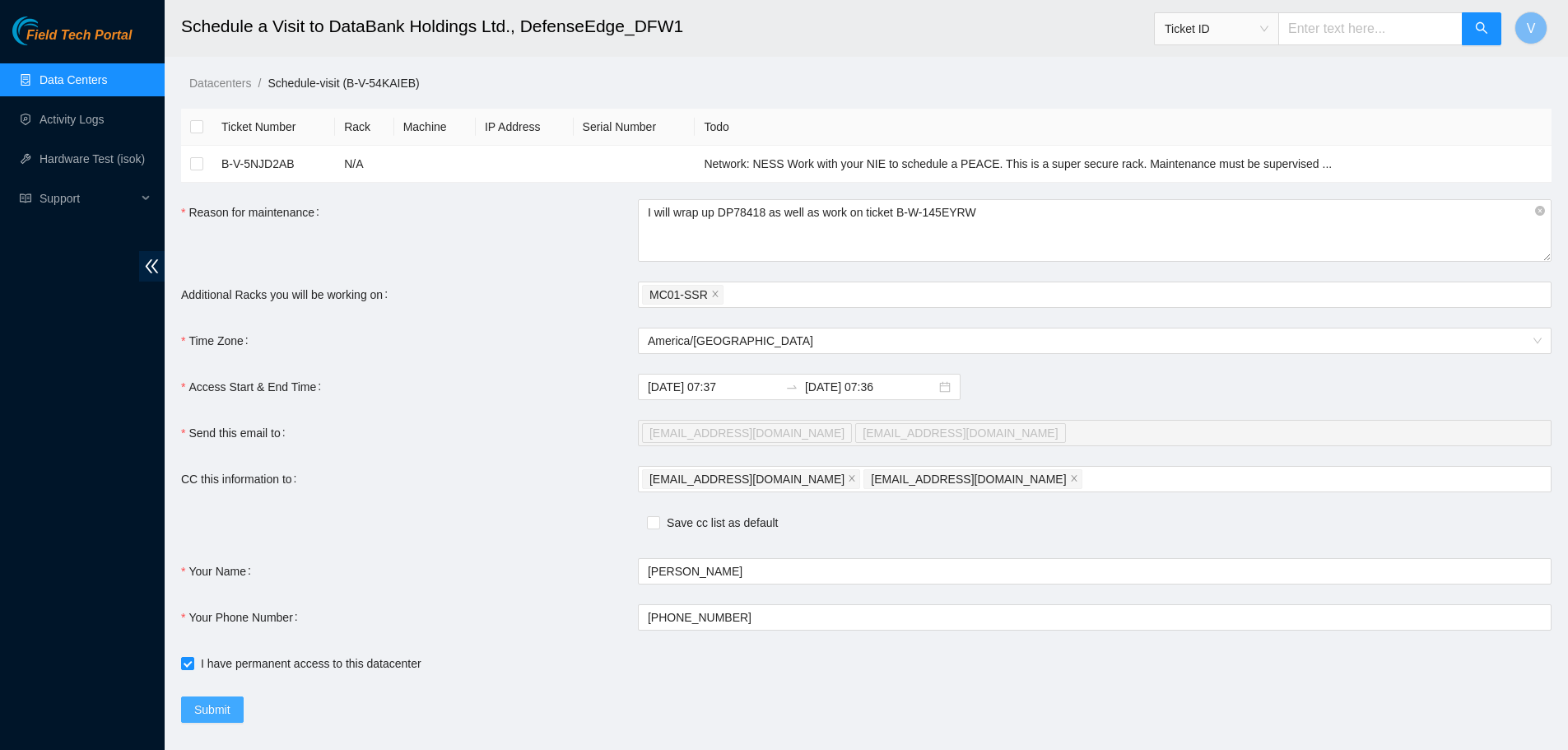
click at [212, 710] on span "Submit" at bounding box center [212, 709] width 36 height 18
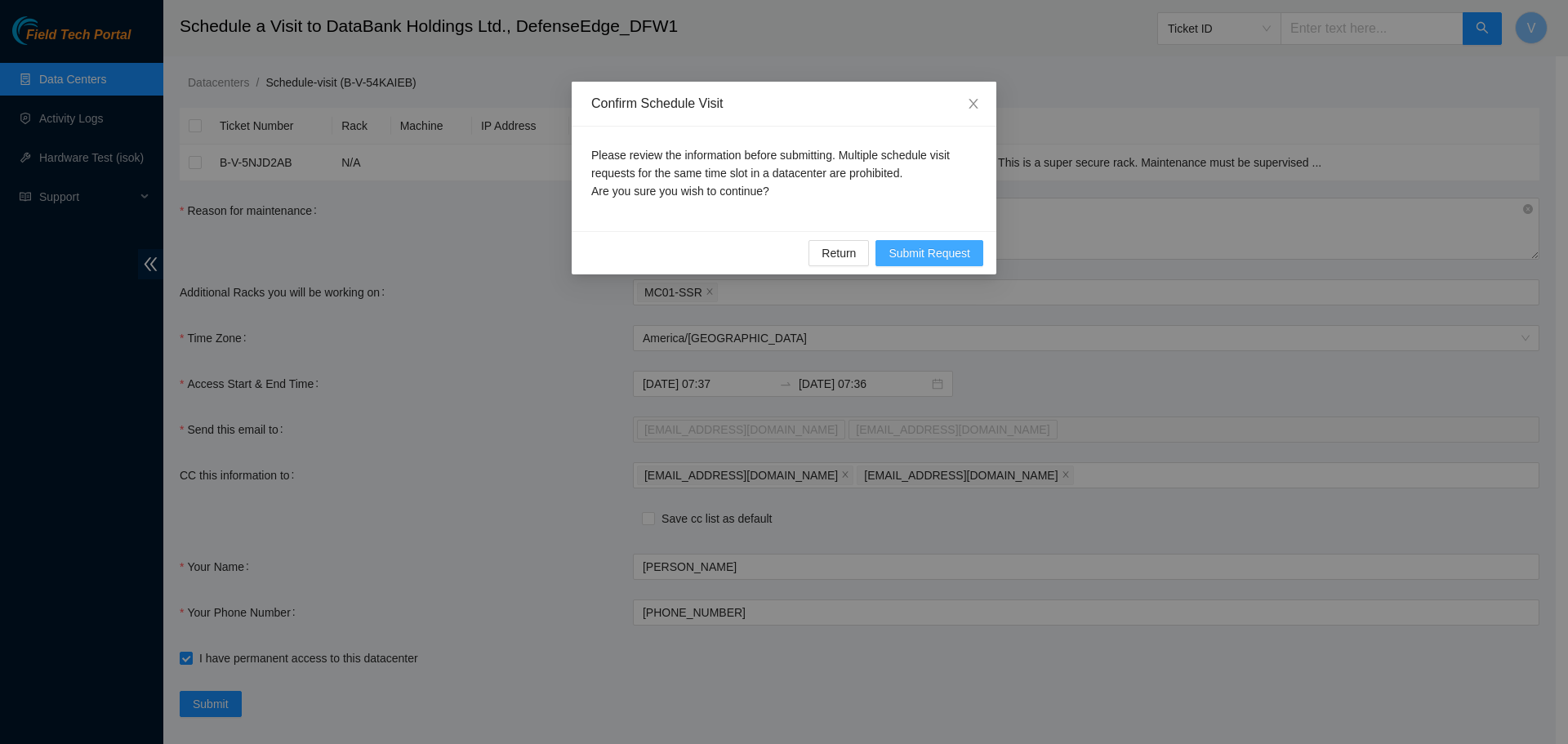
click at [929, 251] on span "Submit Request" at bounding box center [929, 253] width 82 height 18
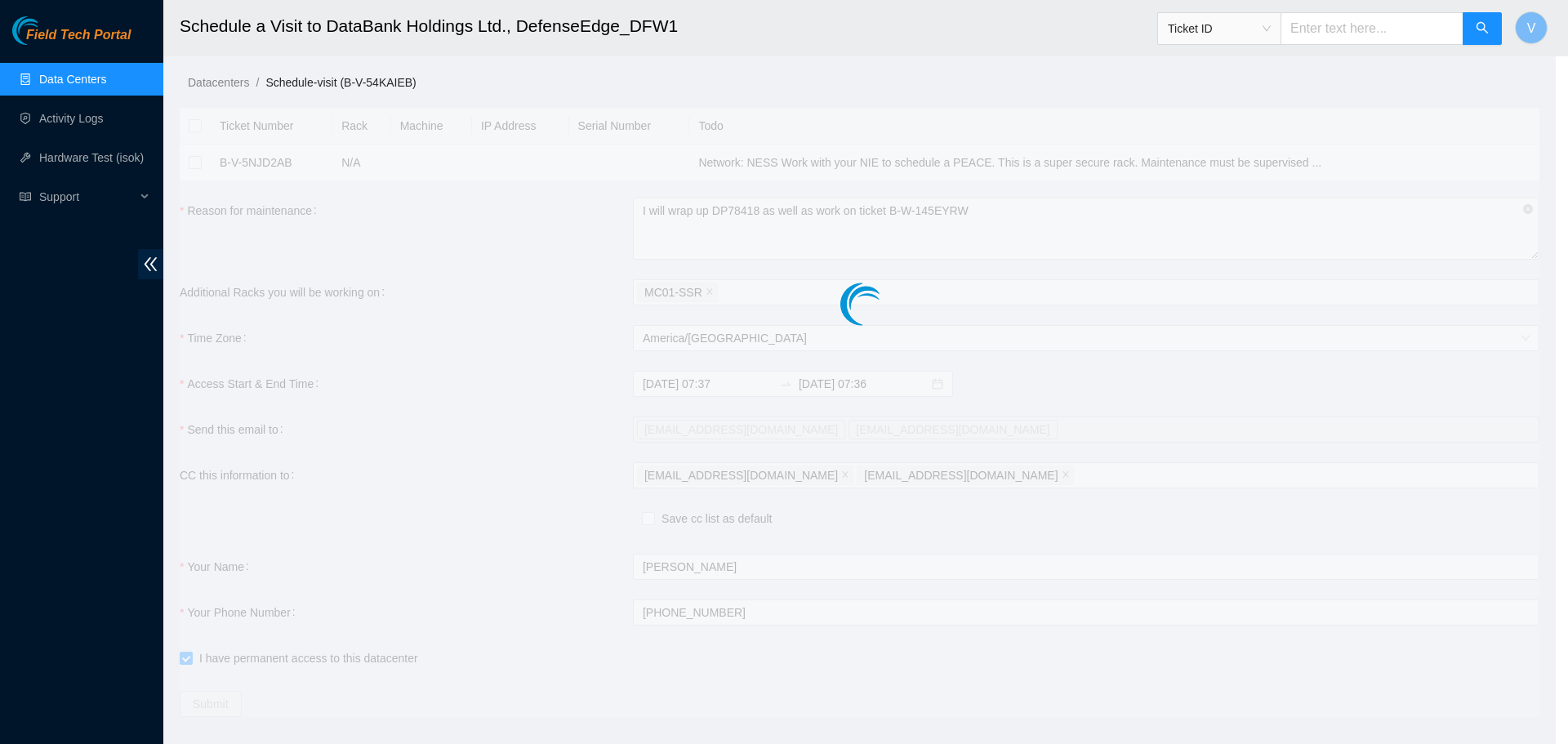
type input "2025-09-04 07:39"
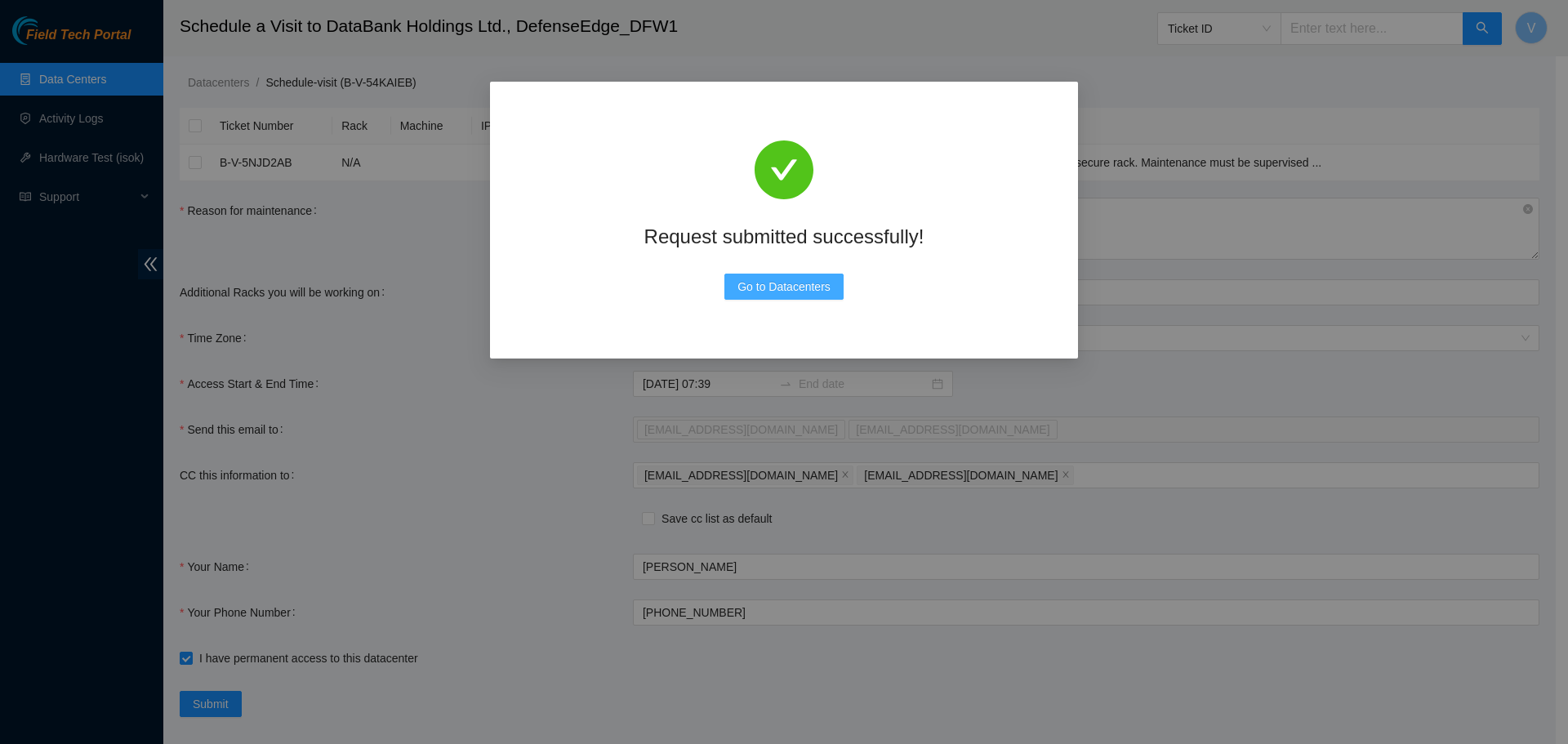
click at [782, 288] on span "Go to Datacenters" at bounding box center [784, 286] width 93 height 18
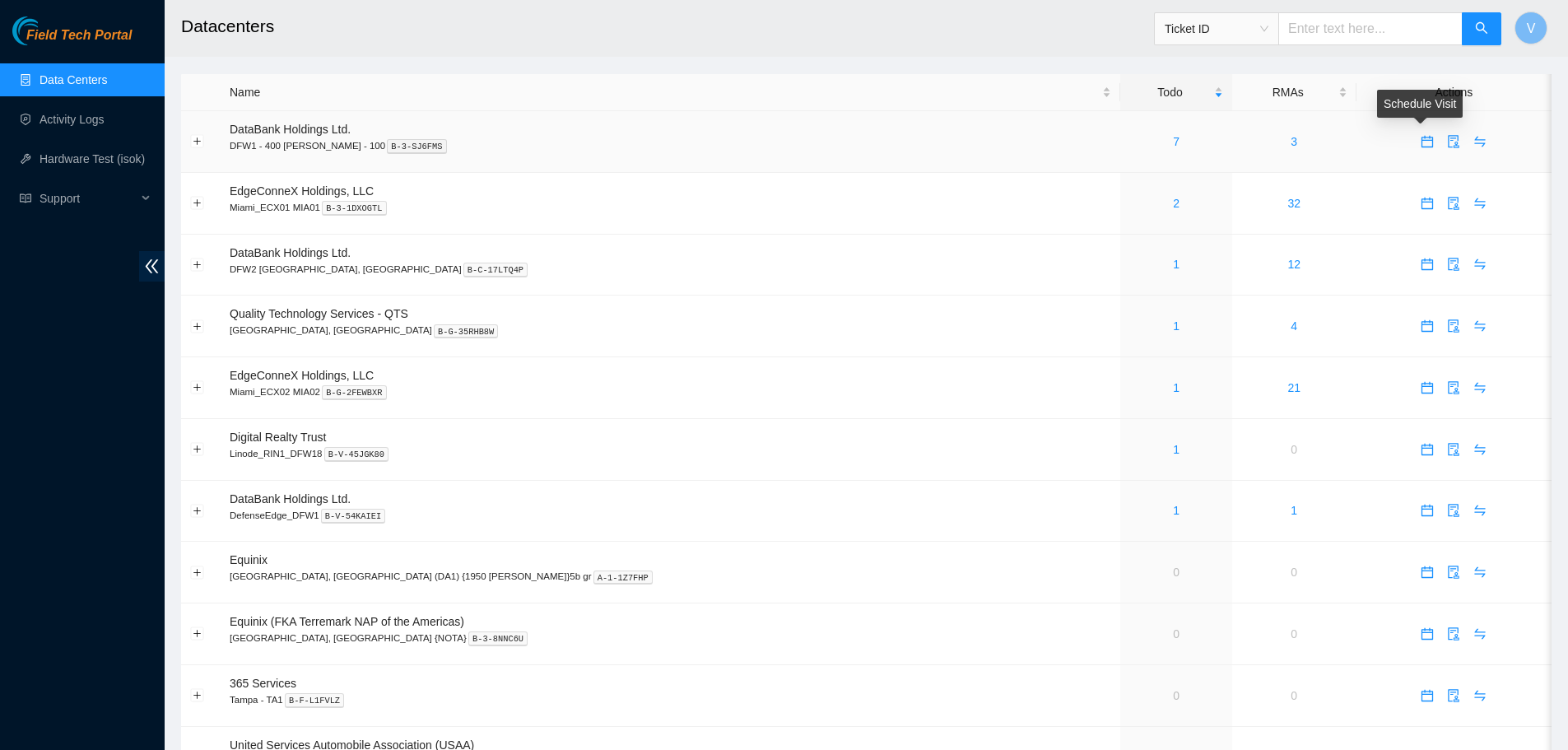
click at [1421, 143] on icon "calendar" at bounding box center [1427, 141] width 13 height 13
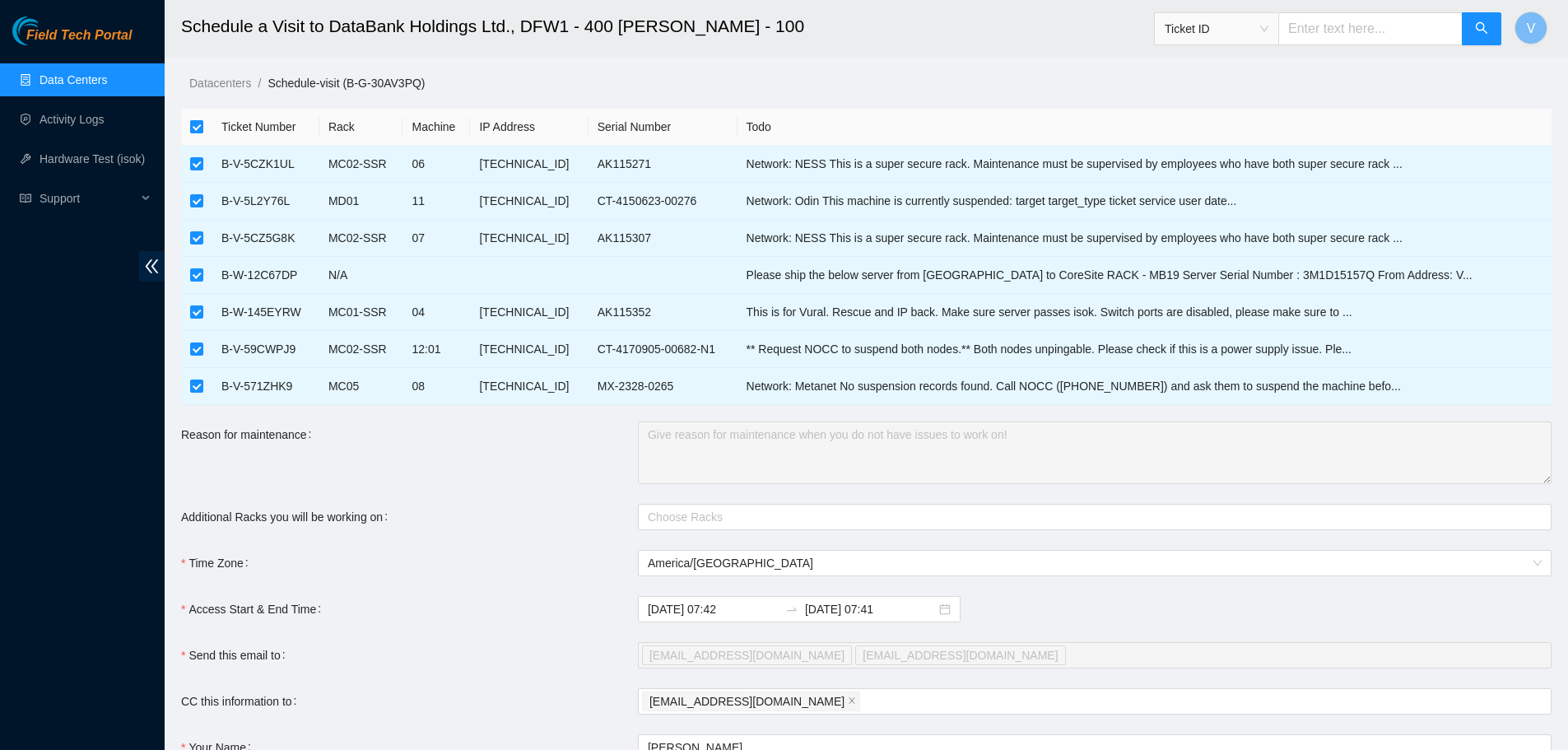
click at [194, 125] on input "checkbox" at bounding box center [196, 127] width 13 height 13
checkbox input "false"
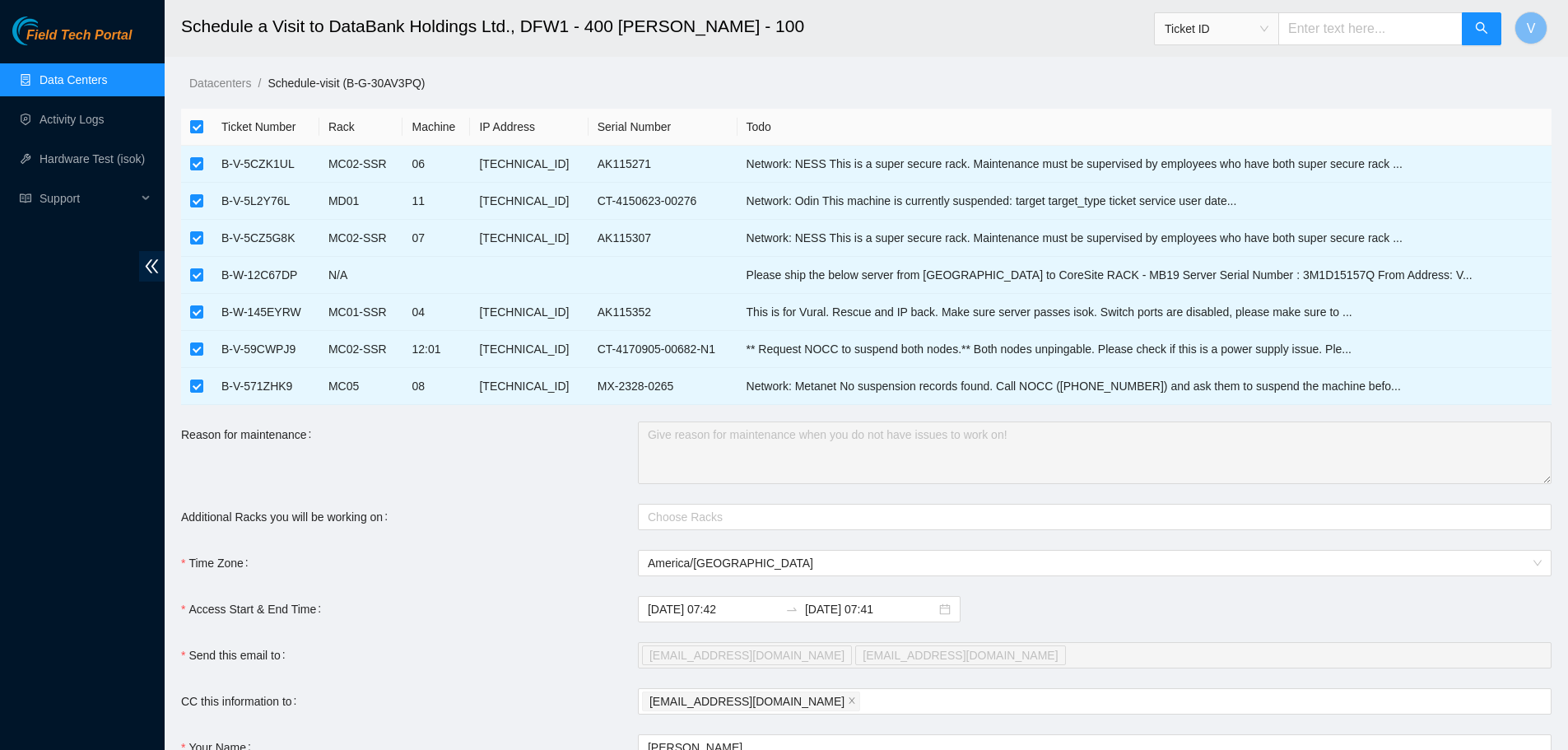
checkbox input "false"
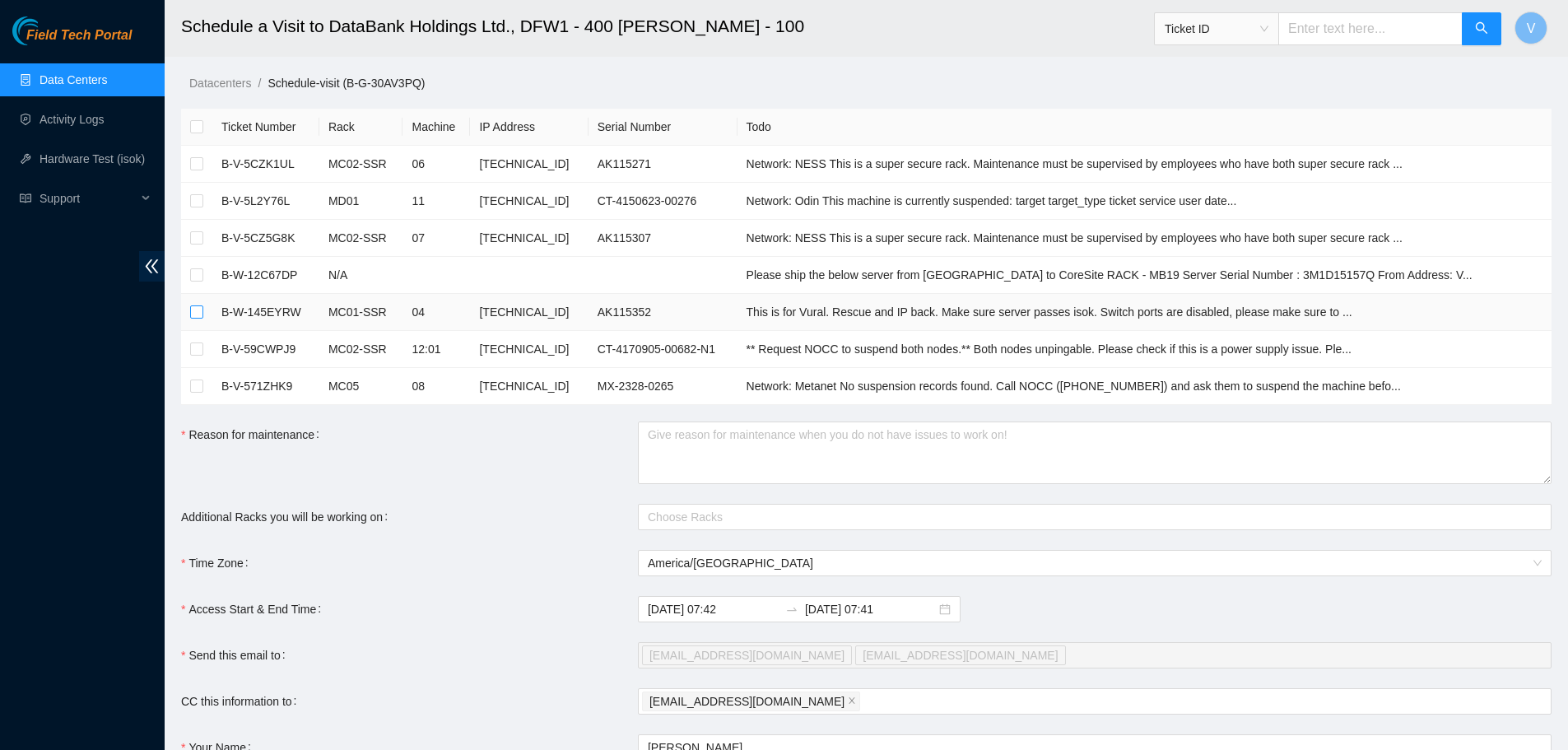
click at [193, 314] on input "checkbox" at bounding box center [196, 311] width 13 height 13
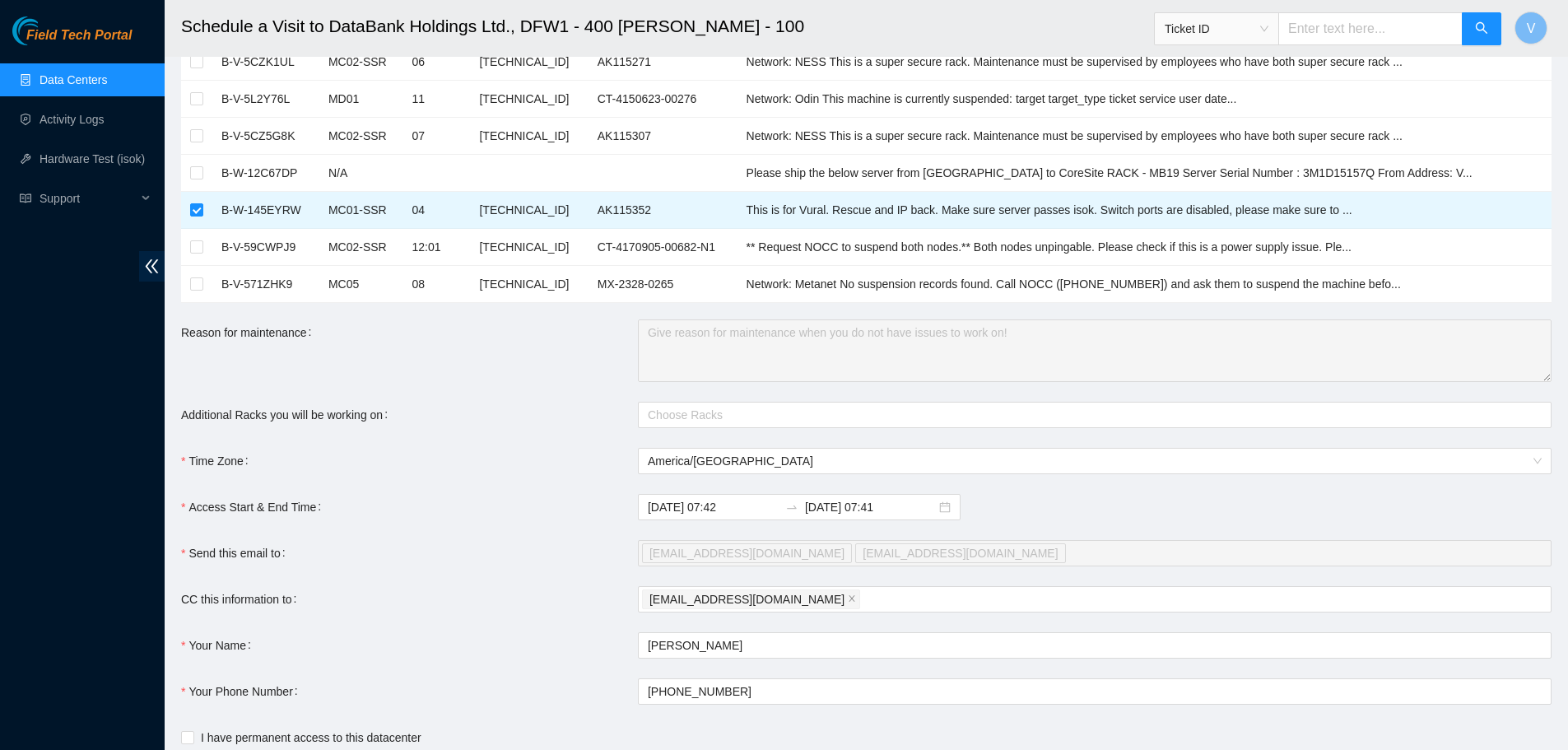
scroll to position [165, 0]
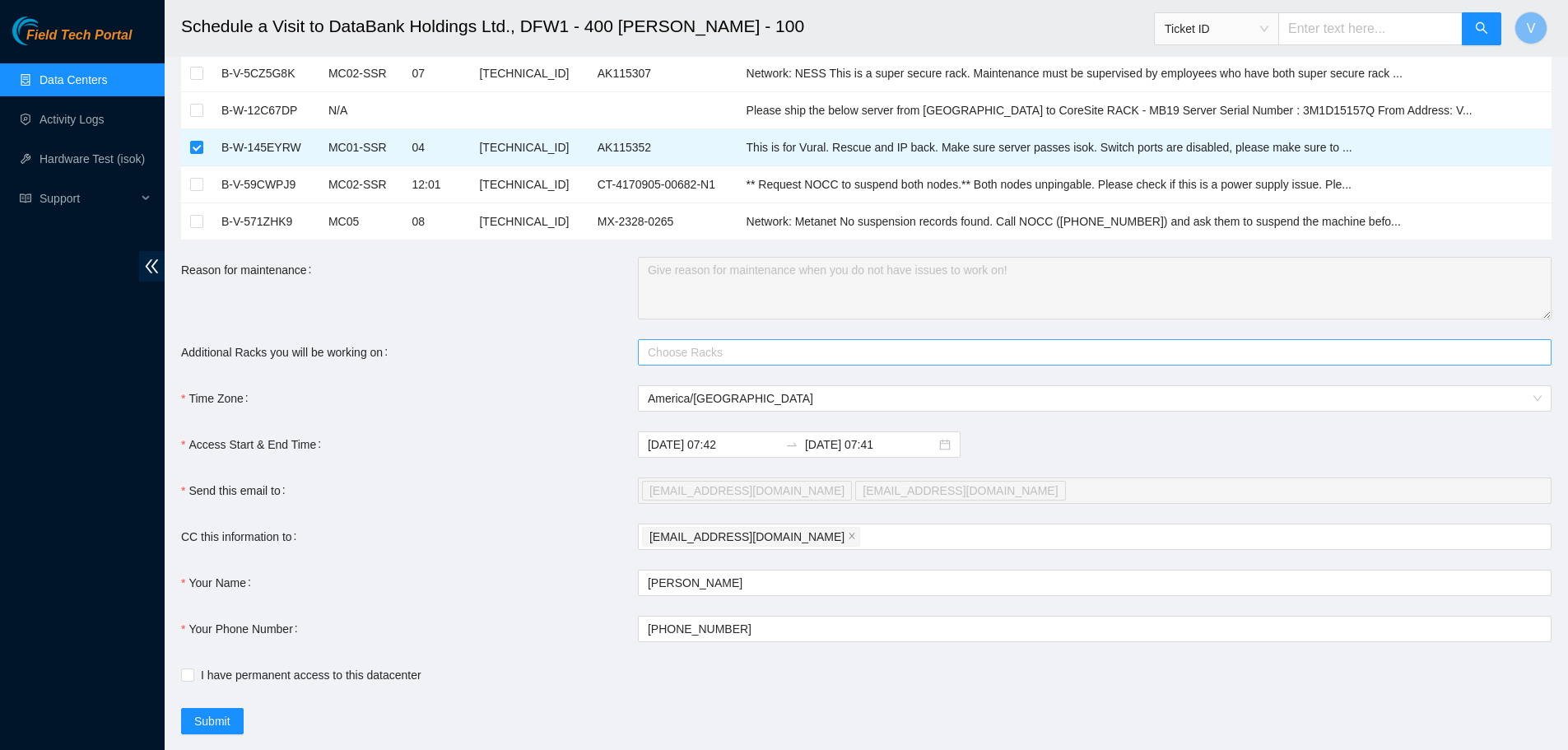
click at [680, 356] on div at bounding box center [1086, 352] width 889 height 20
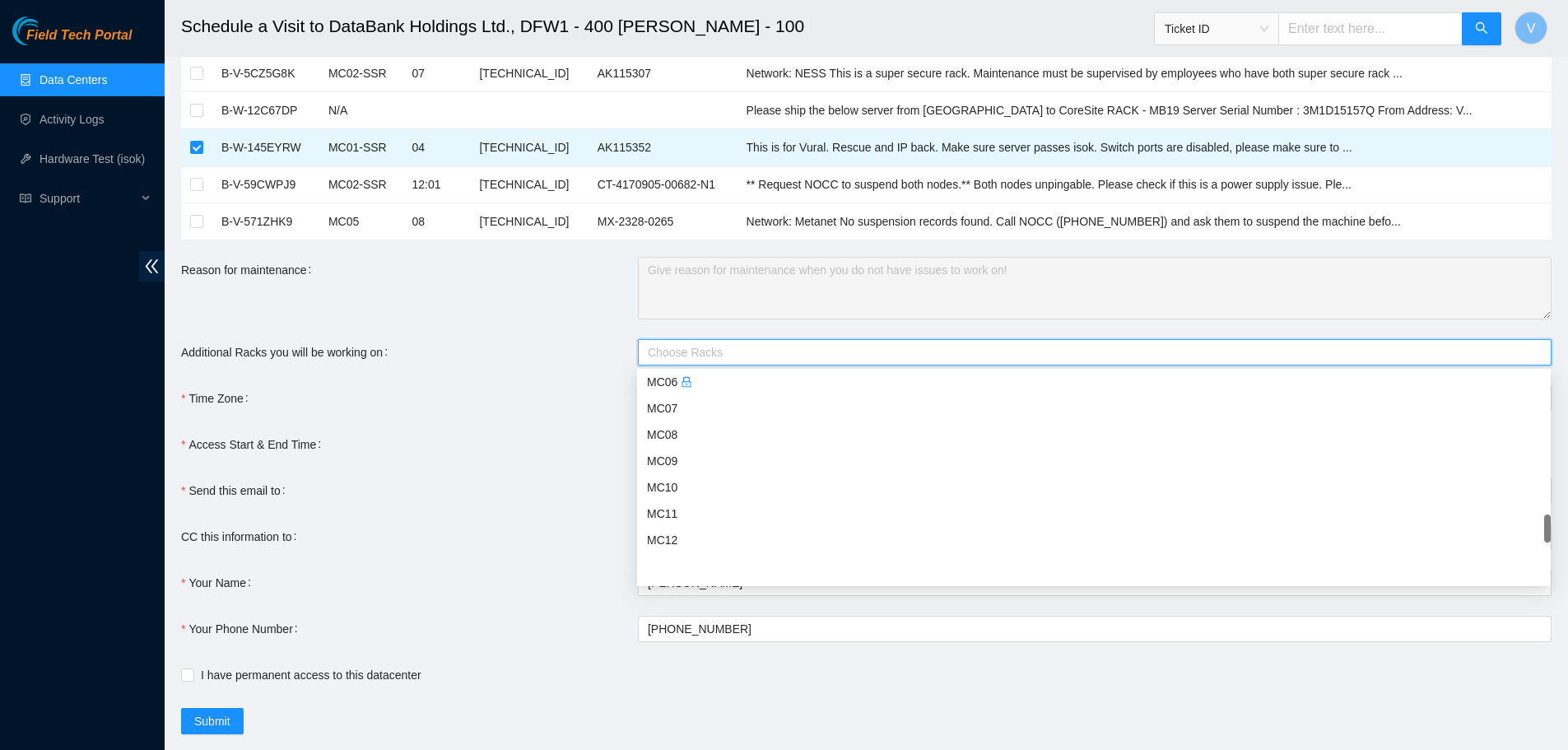
scroll to position [1316, 0]
click at [85, 396] on div "Field Tech Portal Data Centers Activity Logs Hardware Test (isok) Support" at bounding box center [82, 383] width 165 height 734
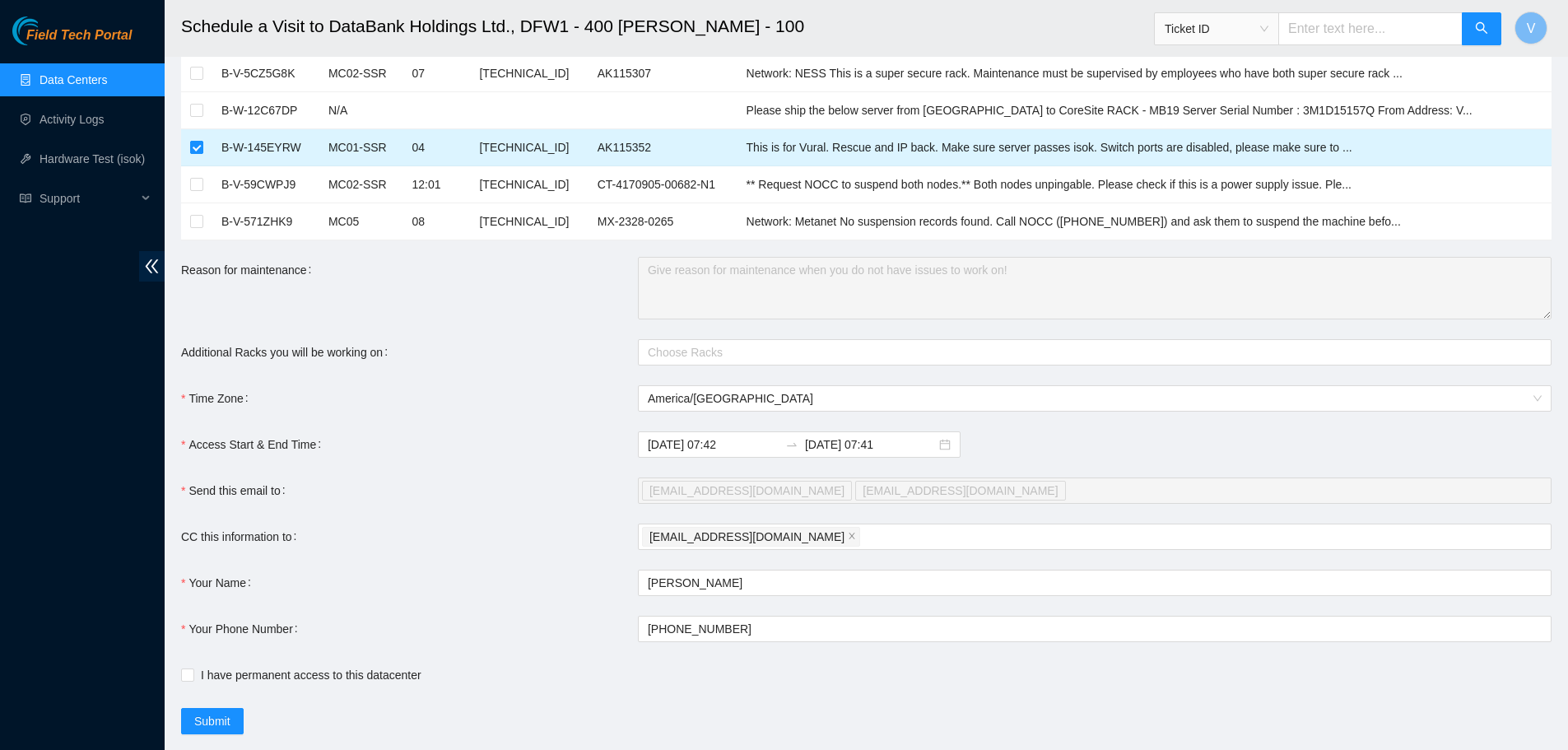
click at [196, 149] on input "checkbox" at bounding box center [196, 147] width 13 height 13
checkbox input "false"
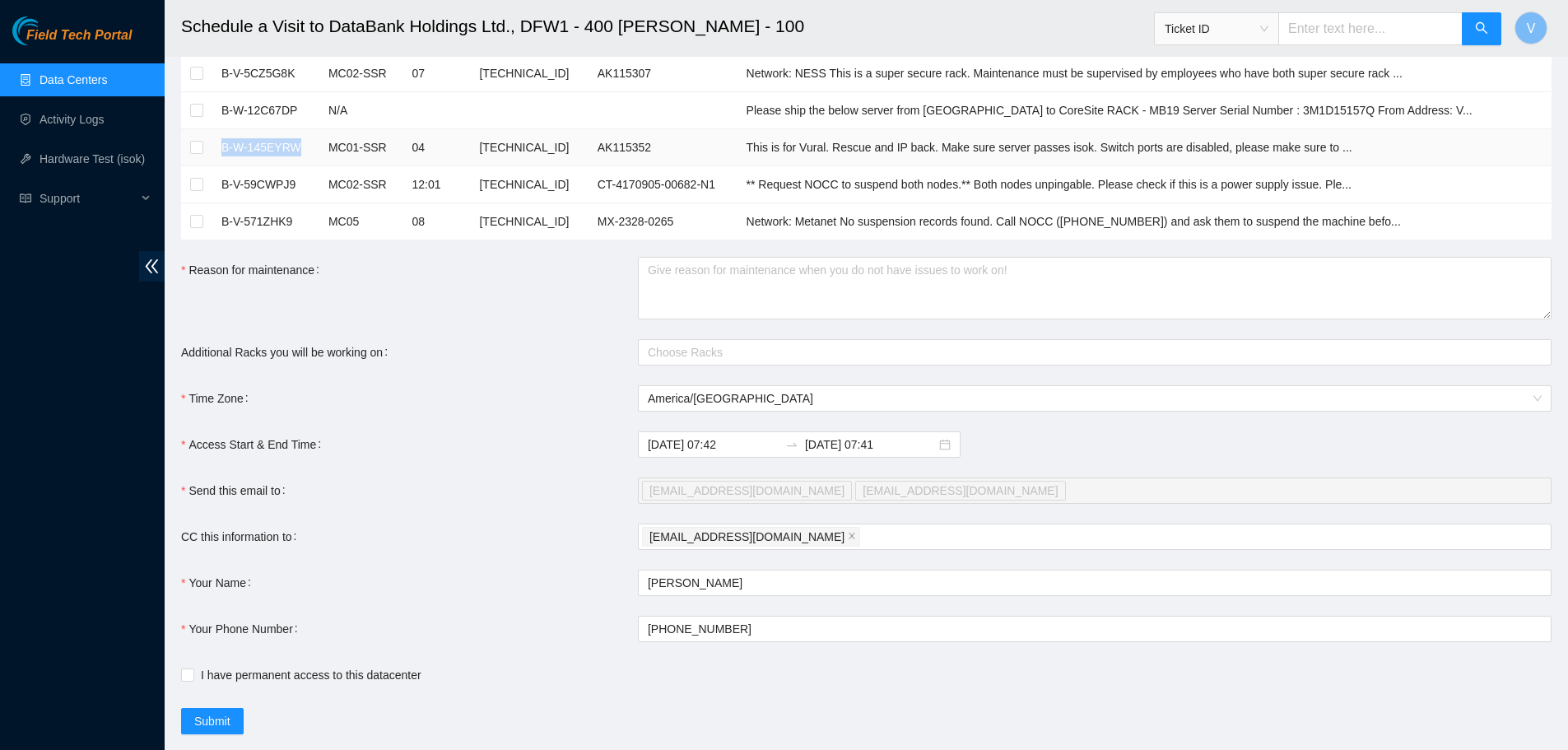
drag, startPoint x: 219, startPoint y: 153, endPoint x: 304, endPoint y: 152, distance: 85.0
click at [304, 152] on td "B-W-145EYRW" at bounding box center [265, 147] width 107 height 37
copy td "B-W-145EYRW"
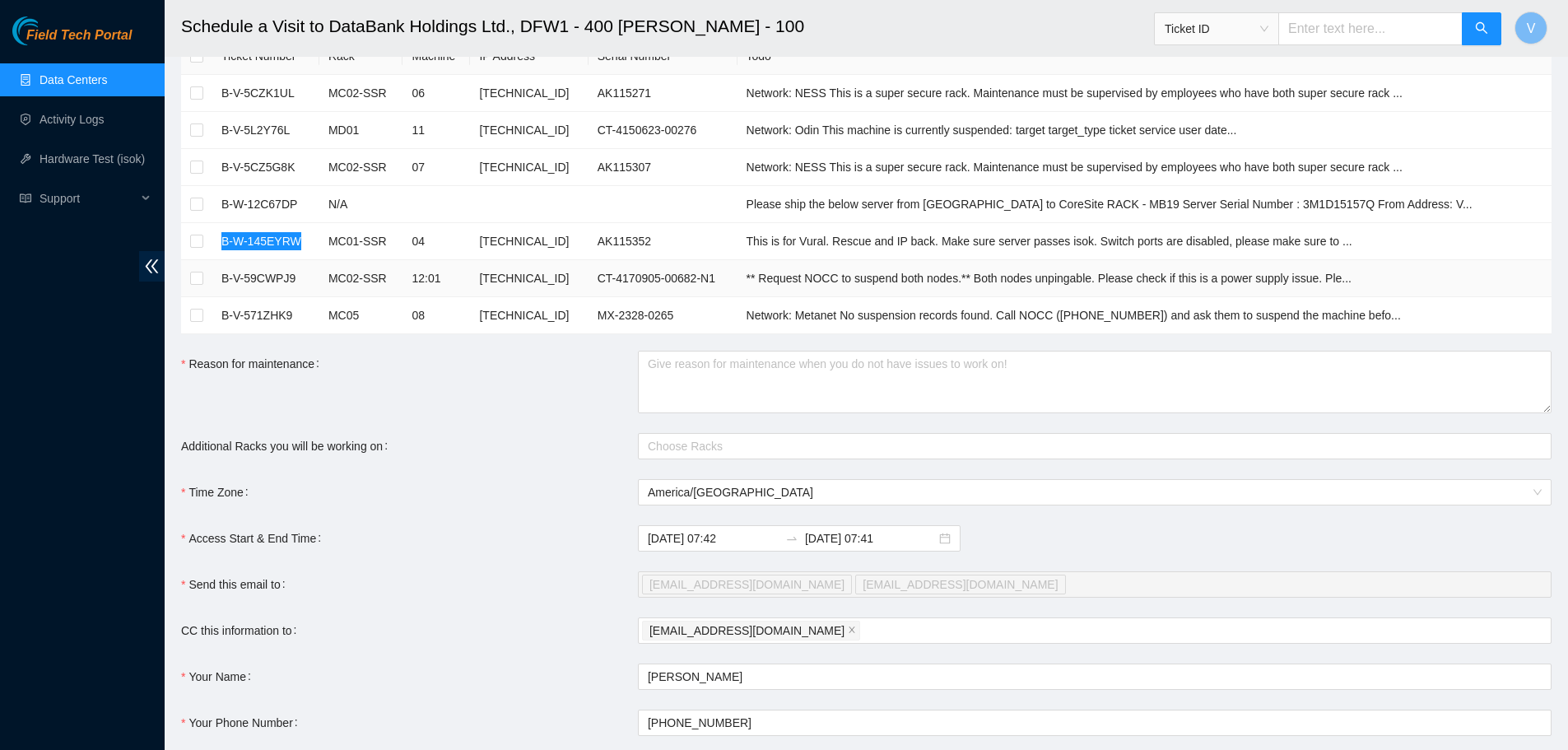
scroll to position [0, 0]
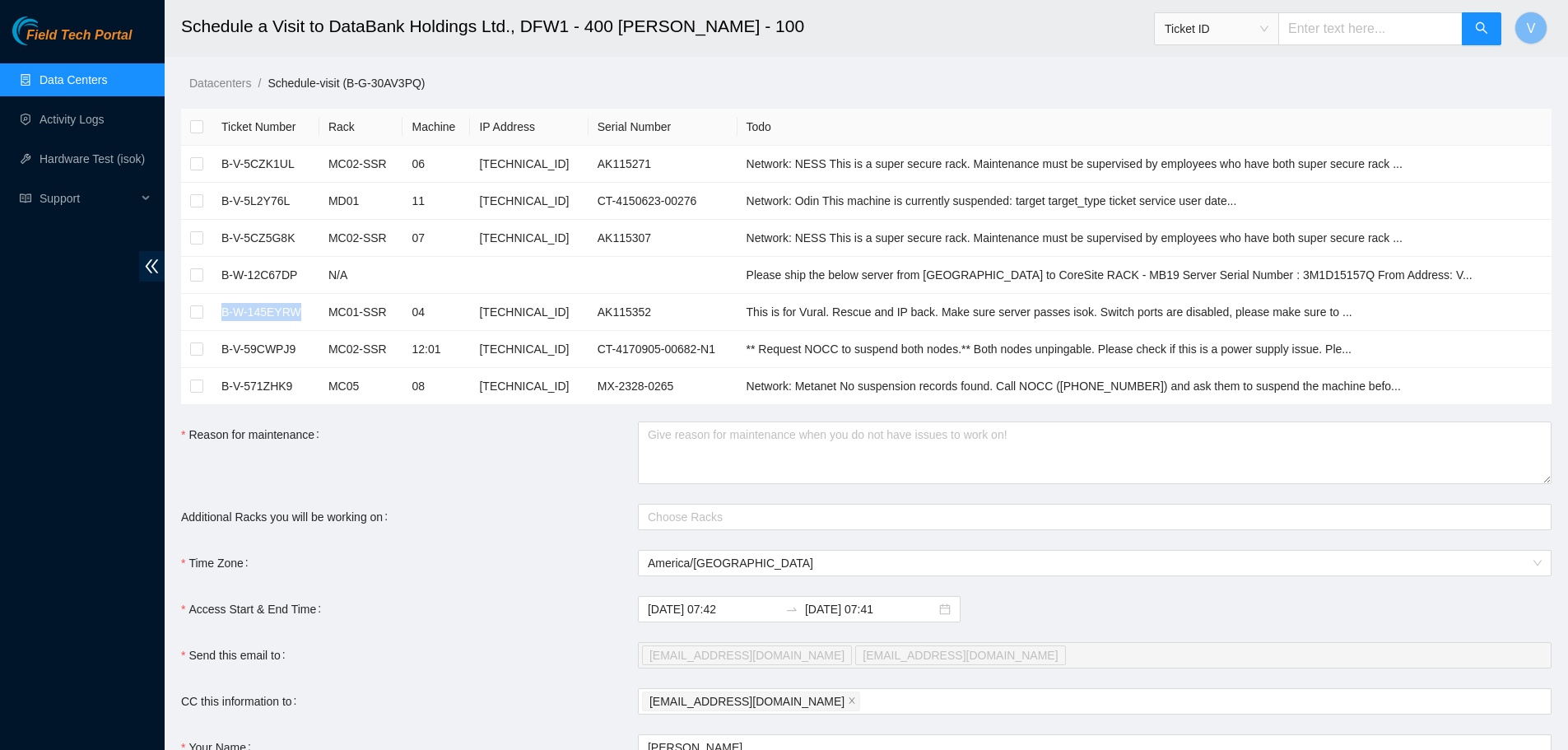
click at [82, 82] on link "Data Centers" at bounding box center [74, 79] width 68 height 13
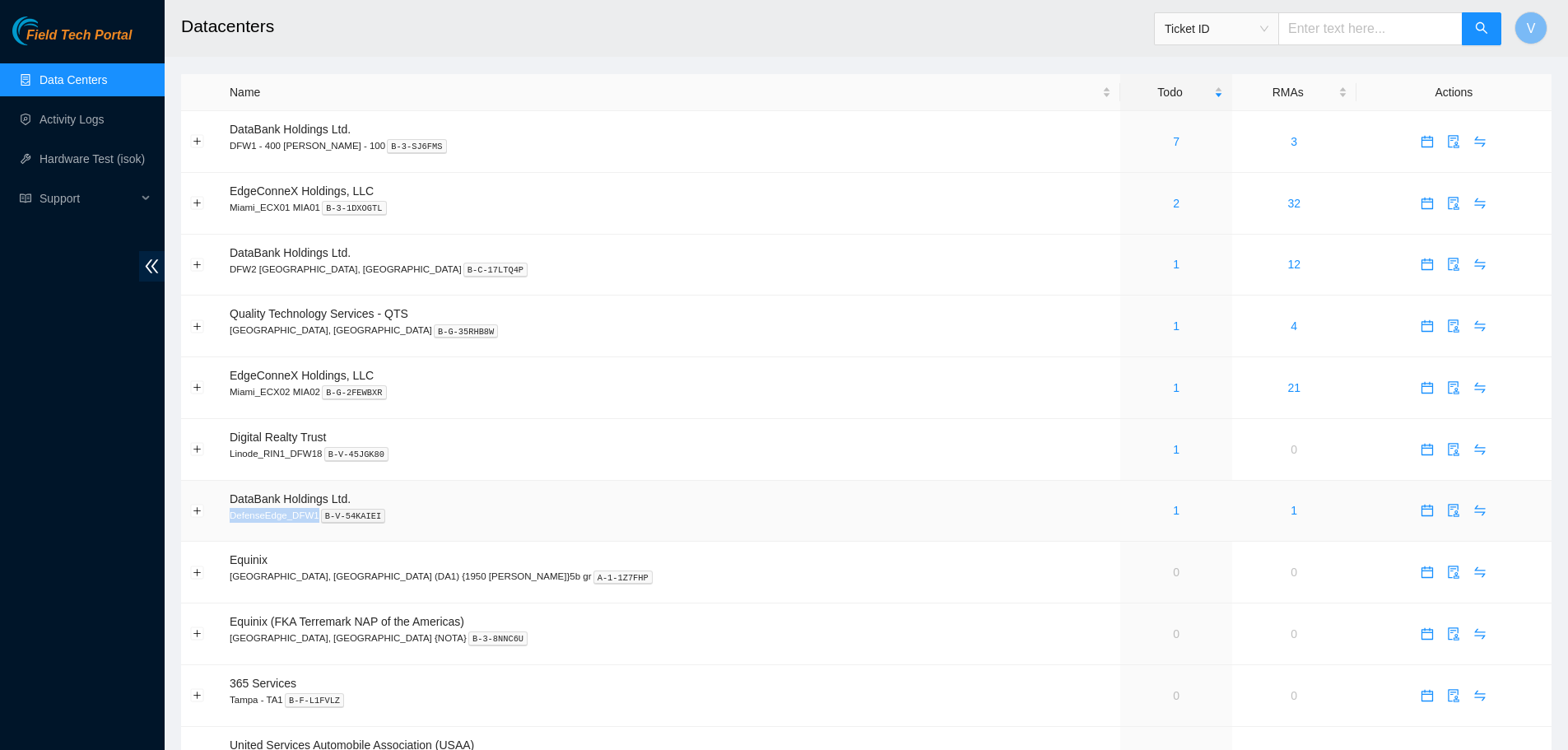
drag, startPoint x: 230, startPoint y: 516, endPoint x: 312, endPoint y: 515, distance: 82.0
click at [312, 515] on p "DefenseEdge_DFW1 B-V-54KAIEI" at bounding box center [670, 515] width 881 height 15
click at [1538, 22] on button "V" at bounding box center [1531, 28] width 33 height 33
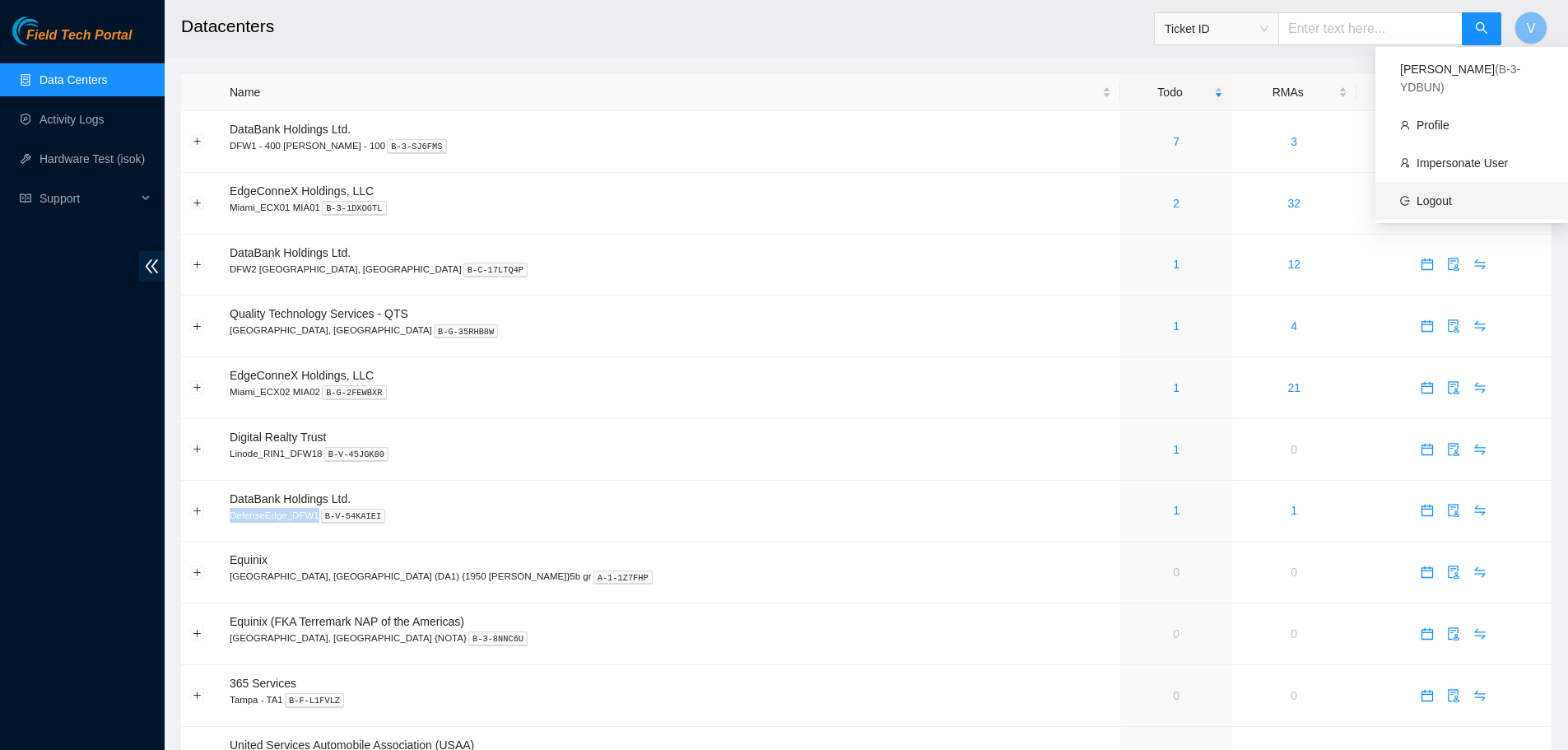
click at [1452, 194] on link "Logout" at bounding box center [1434, 200] width 36 height 13
